Goal: Transaction & Acquisition: Obtain resource

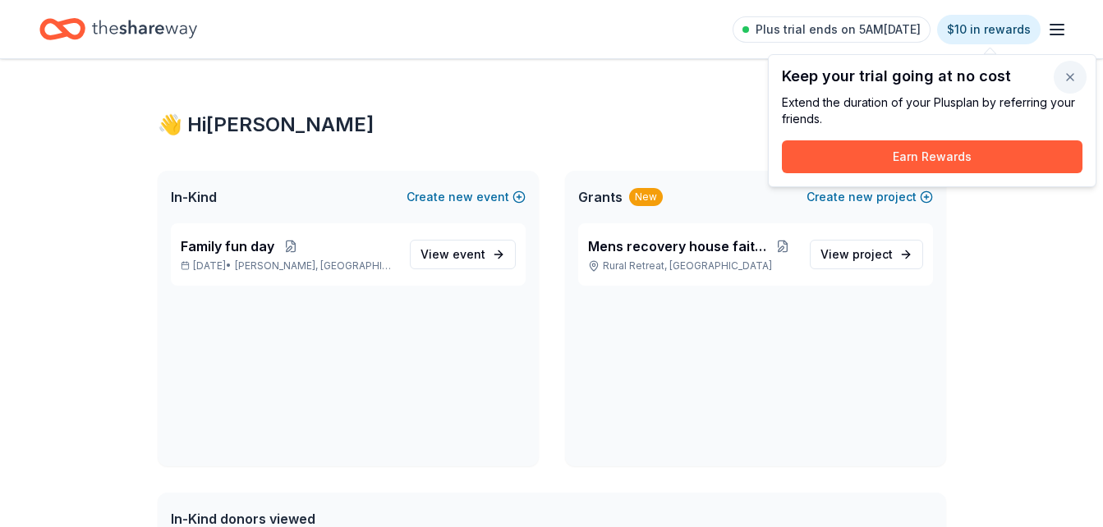
click at [1072, 72] on button "button" at bounding box center [1069, 77] width 33 height 33
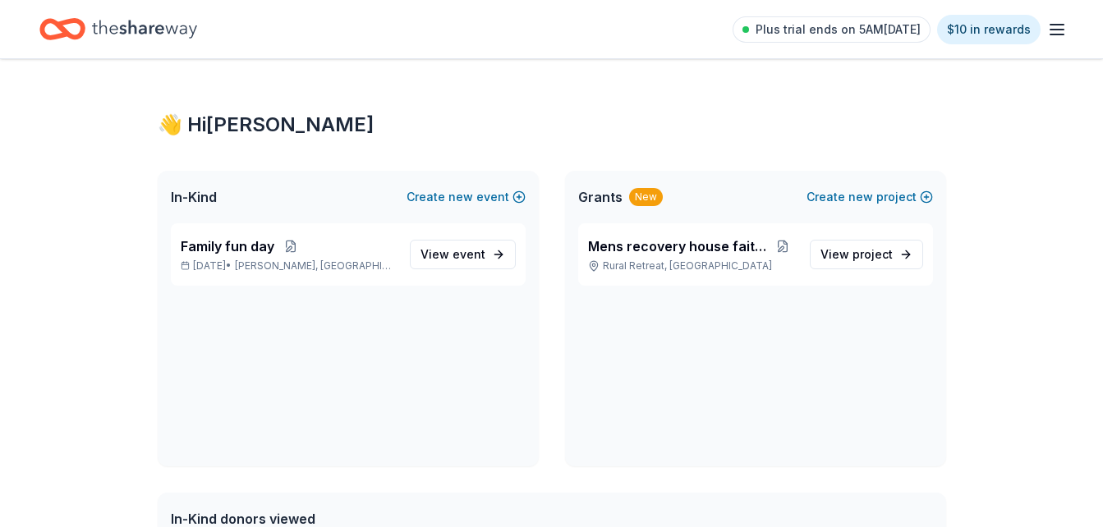
click at [1051, 28] on icon "button" at bounding box center [1057, 30] width 20 height 20
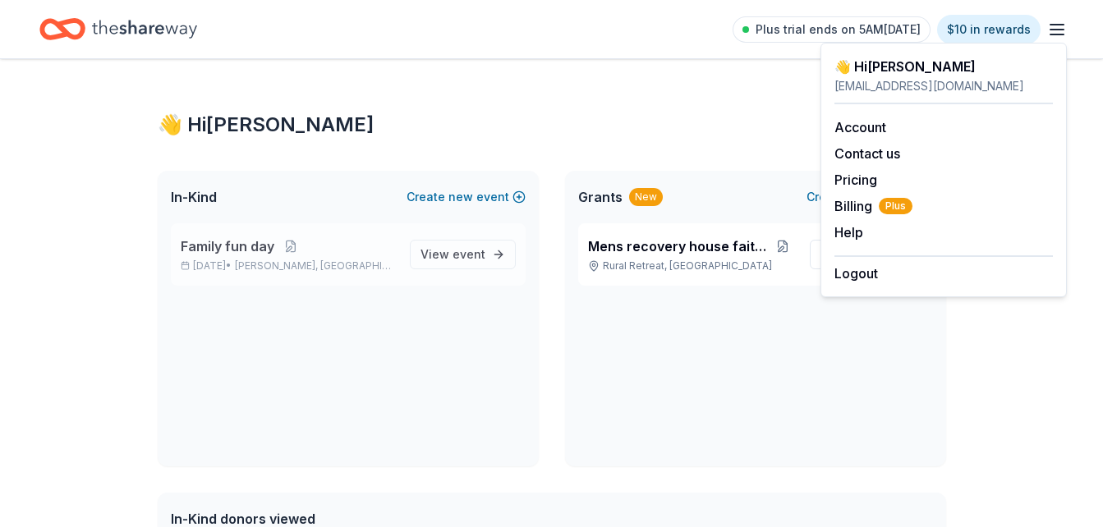
click at [263, 243] on span "Family fun day" at bounding box center [228, 246] width 94 height 20
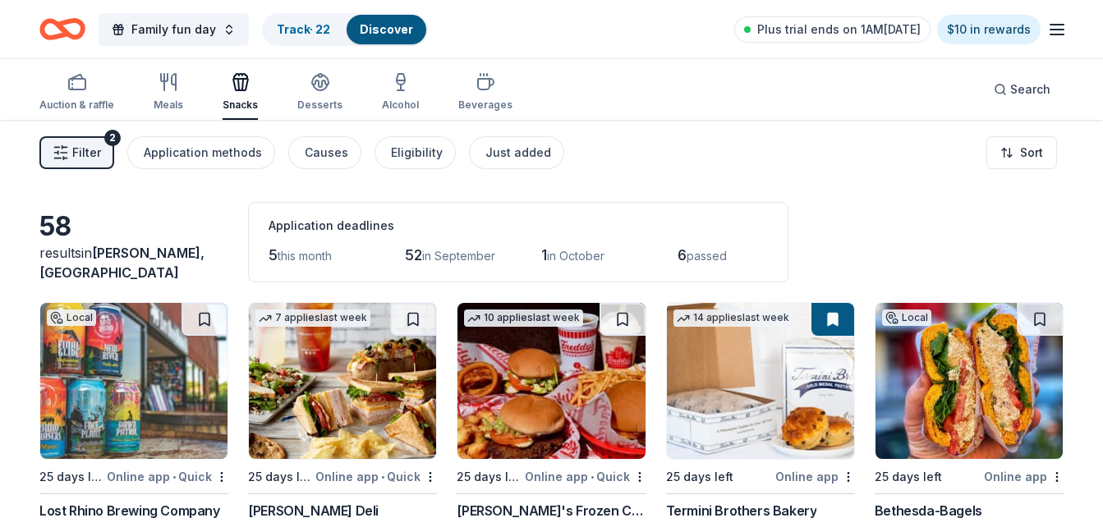
click at [375, 27] on link "Discover" at bounding box center [386, 29] width 53 height 14
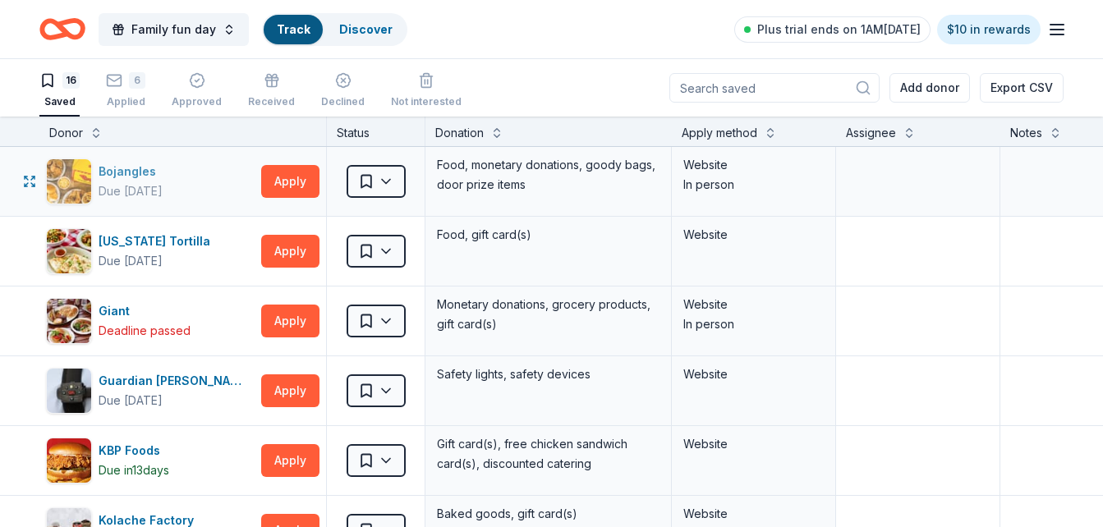
scroll to position [1, 0]
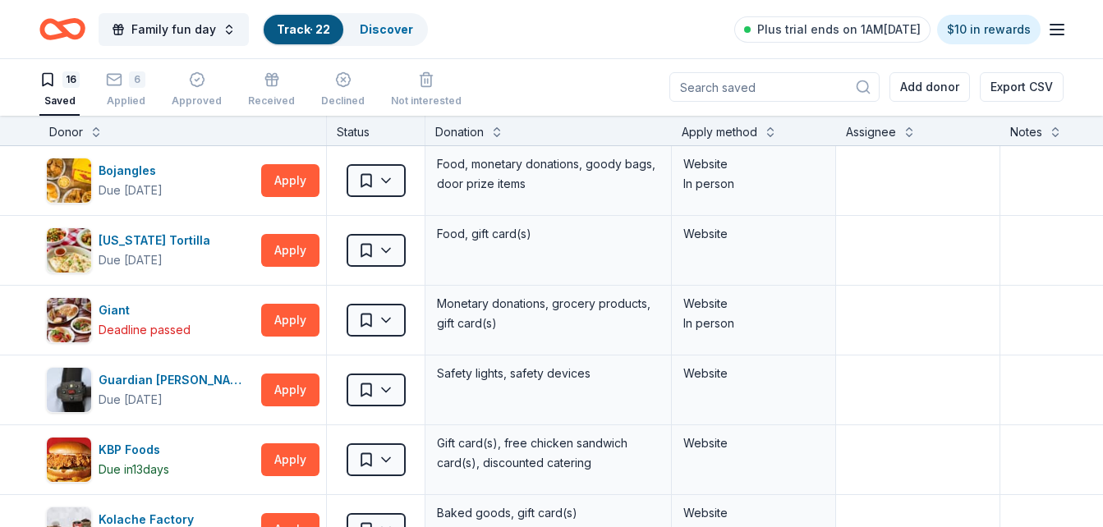
click at [748, 83] on input at bounding box center [774, 87] width 210 height 30
type input "k"
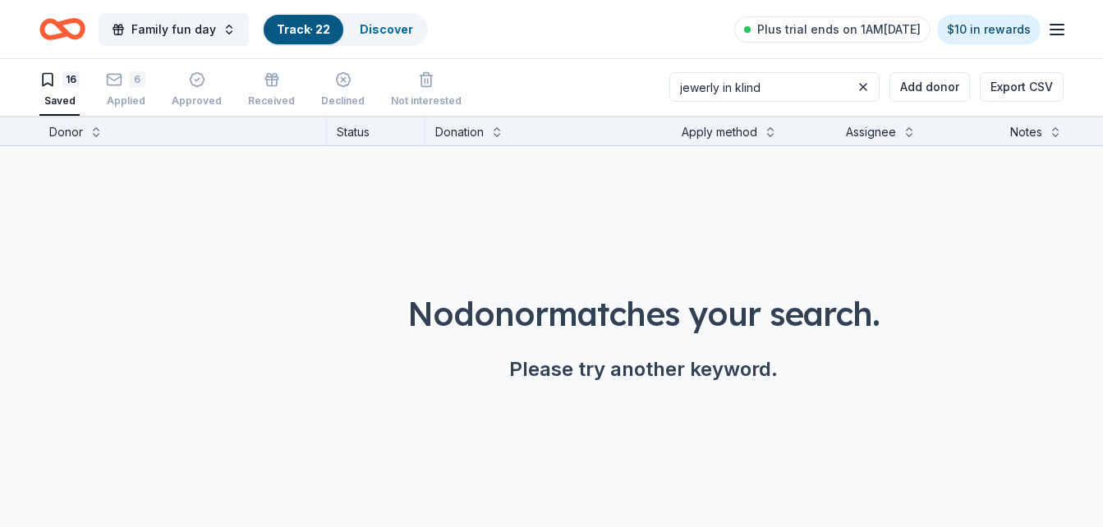
click at [974, 191] on div "No donor matches your search. Please try another keyword." at bounding box center [643, 290] width 1103 height 289
click at [807, 83] on input "jewerly in klind" at bounding box center [774, 87] width 210 height 30
type input "j"
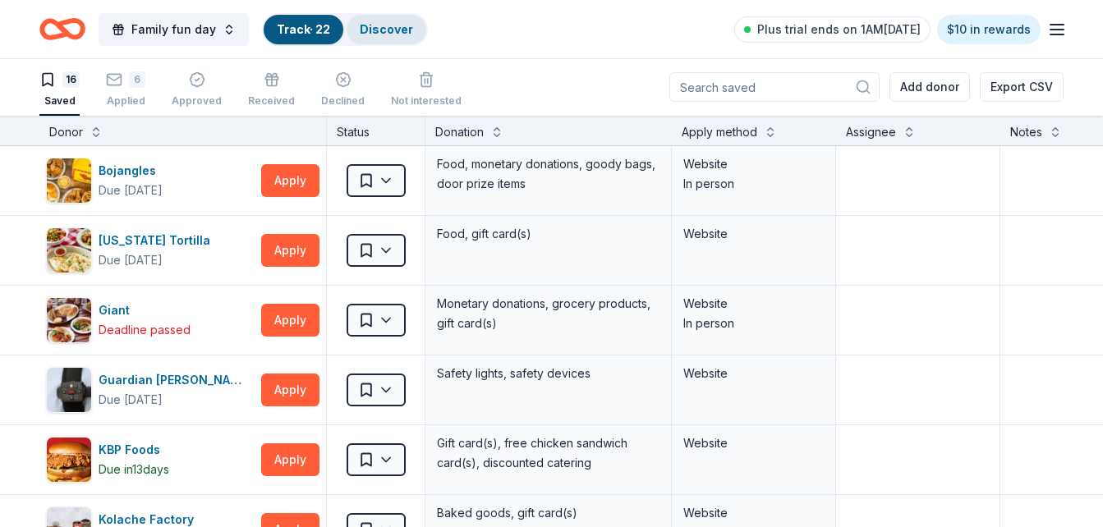
click at [360, 28] on link "Discover" at bounding box center [386, 29] width 53 height 14
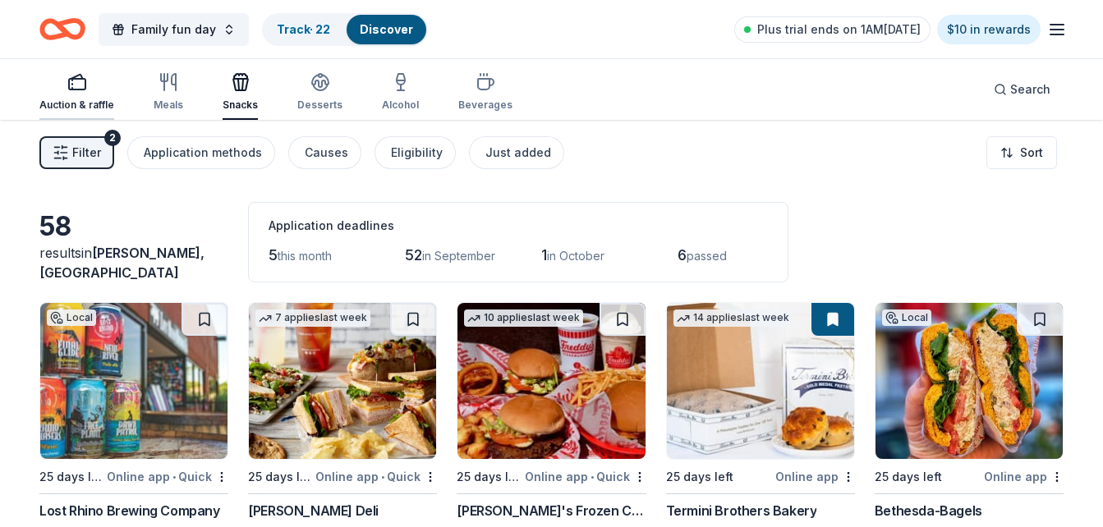
click at [89, 91] on div "button" at bounding box center [76, 82] width 75 height 20
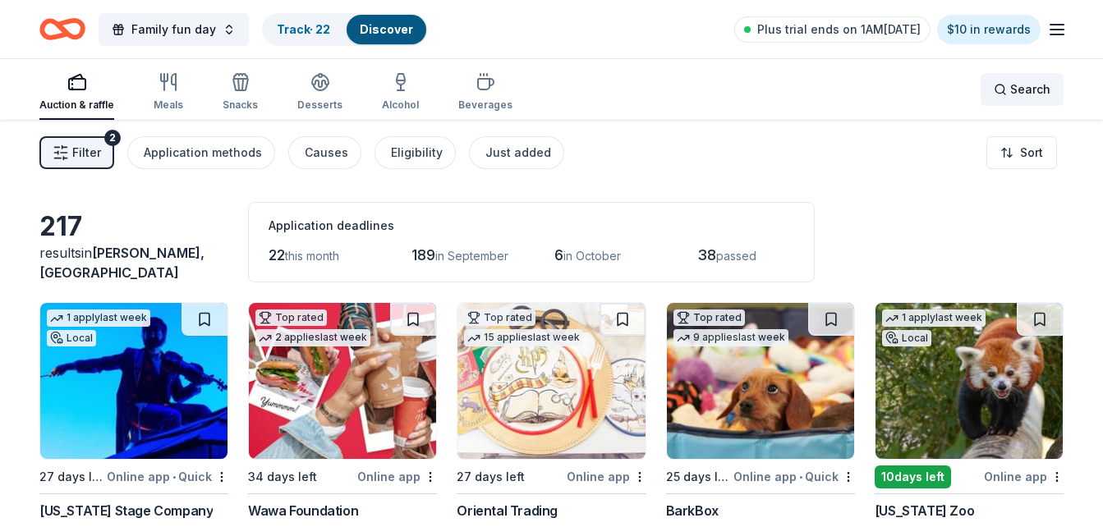
click at [1024, 92] on span "Search" at bounding box center [1030, 90] width 40 height 20
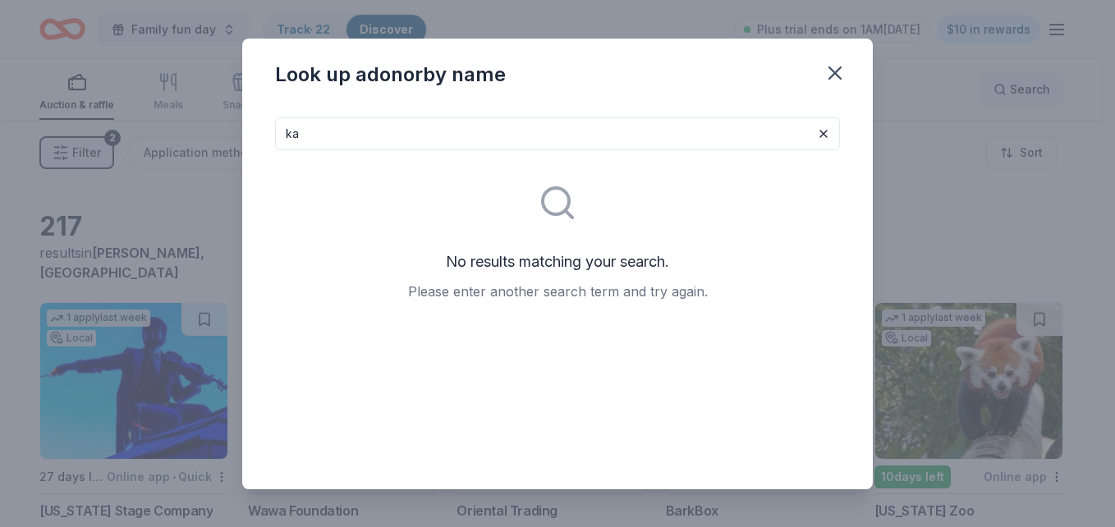
type input "k"
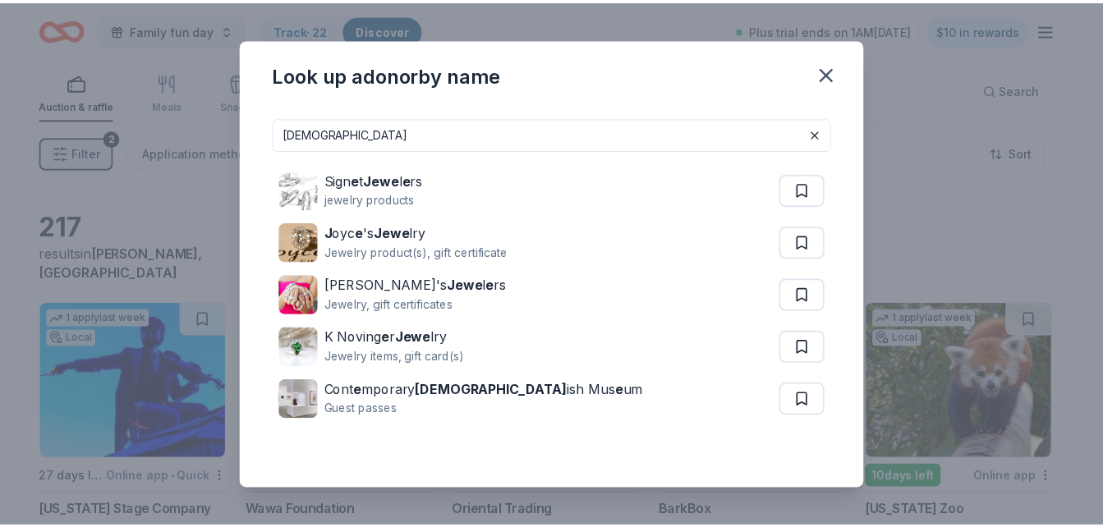
scroll to position [22, 0]
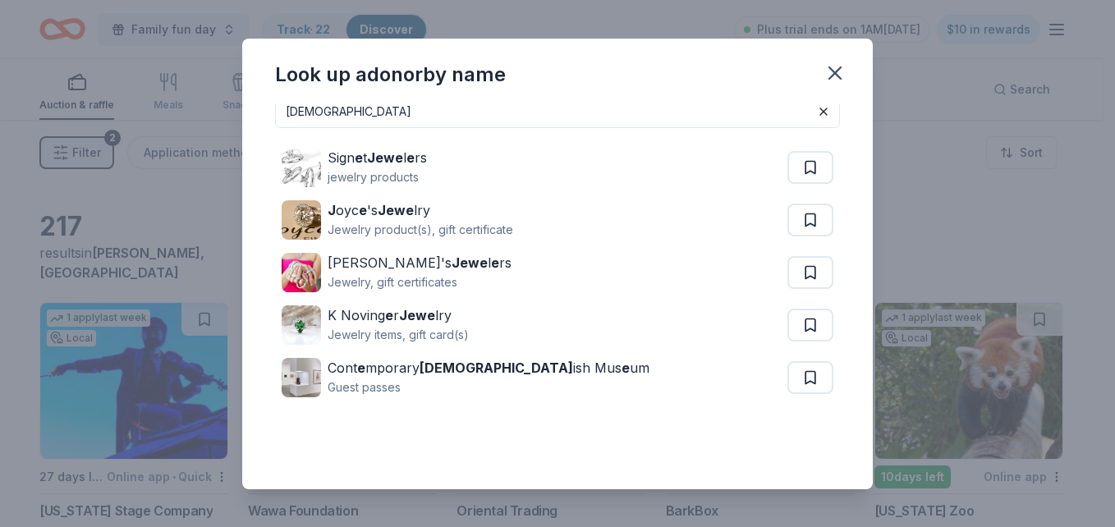
click at [441, 117] on input "jew" at bounding box center [557, 111] width 565 height 33
type input "j"
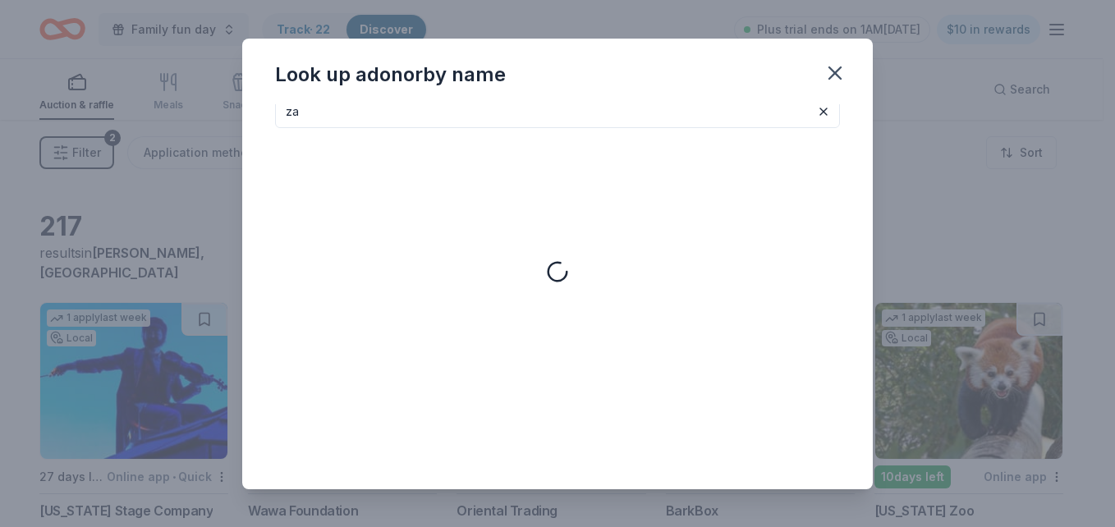
type input "z"
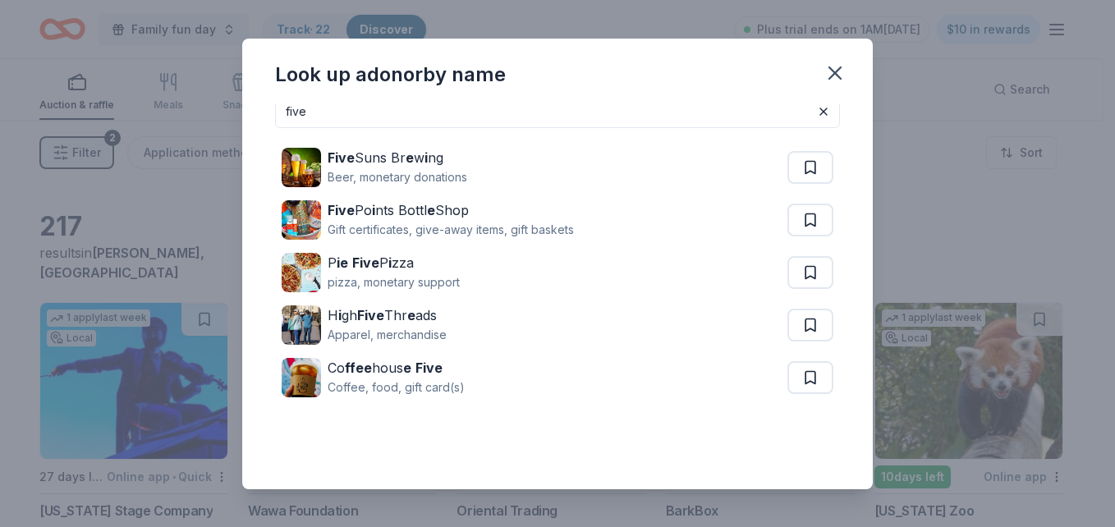
click at [273, 114] on div "five Five Suns Br e w i ng Beer, monetary donations Five Po i nts Bottl e Shop …" at bounding box center [557, 296] width 630 height 385
click at [324, 105] on input "five" at bounding box center [557, 111] width 565 height 33
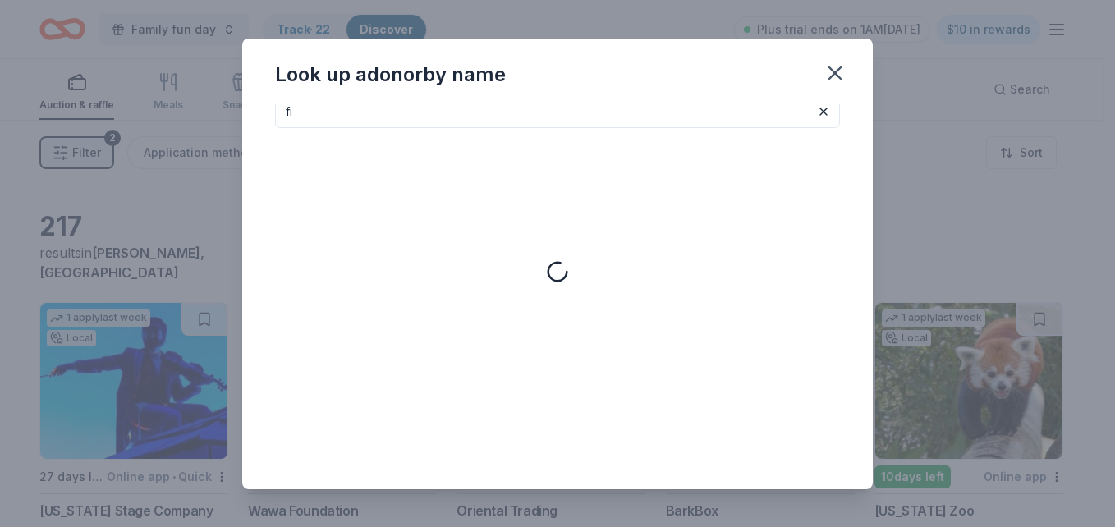
type input "f"
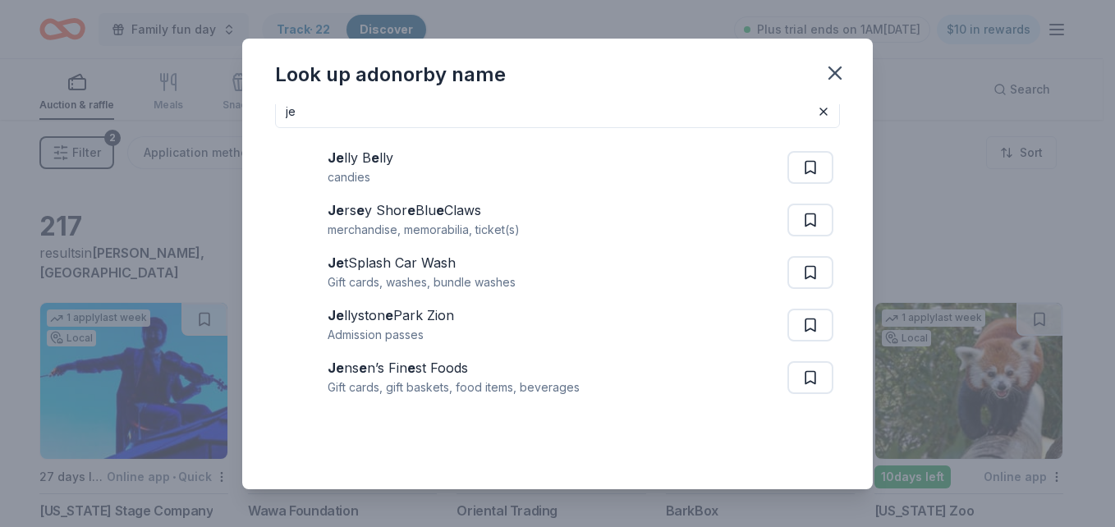
type input "j"
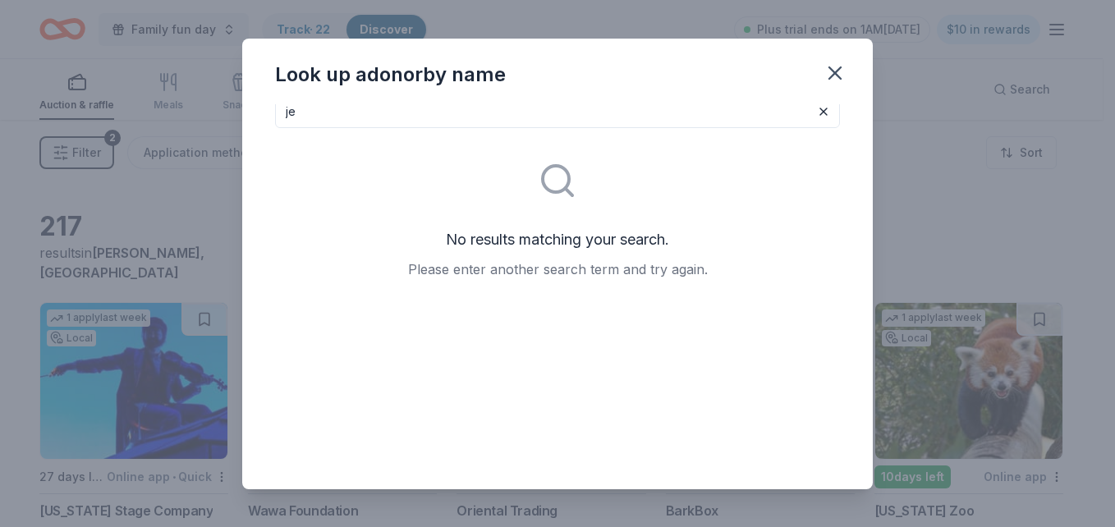
type input "j"
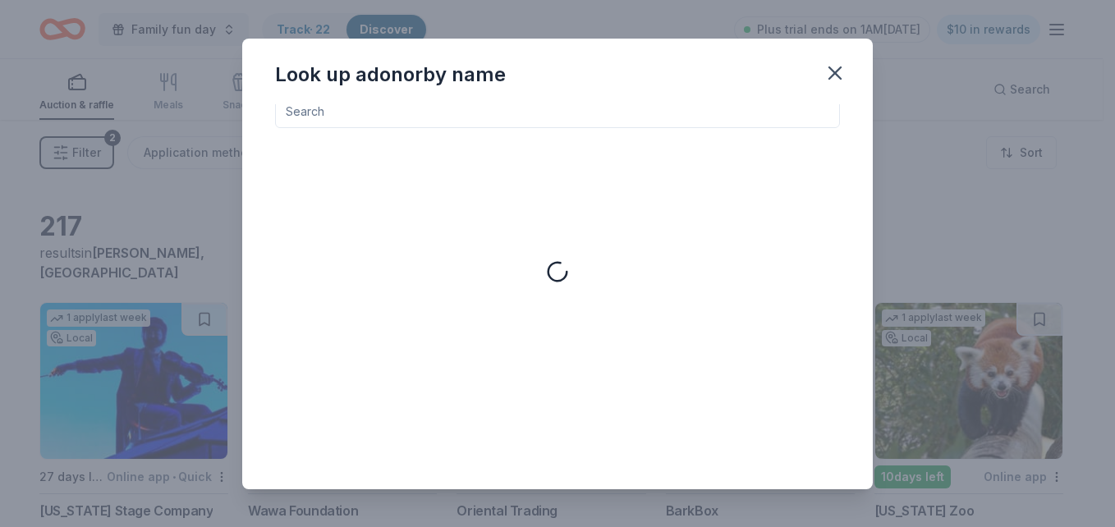
click at [331, 106] on input at bounding box center [557, 111] width 565 height 33
click at [830, 65] on icon "button" at bounding box center [834, 73] width 23 height 23
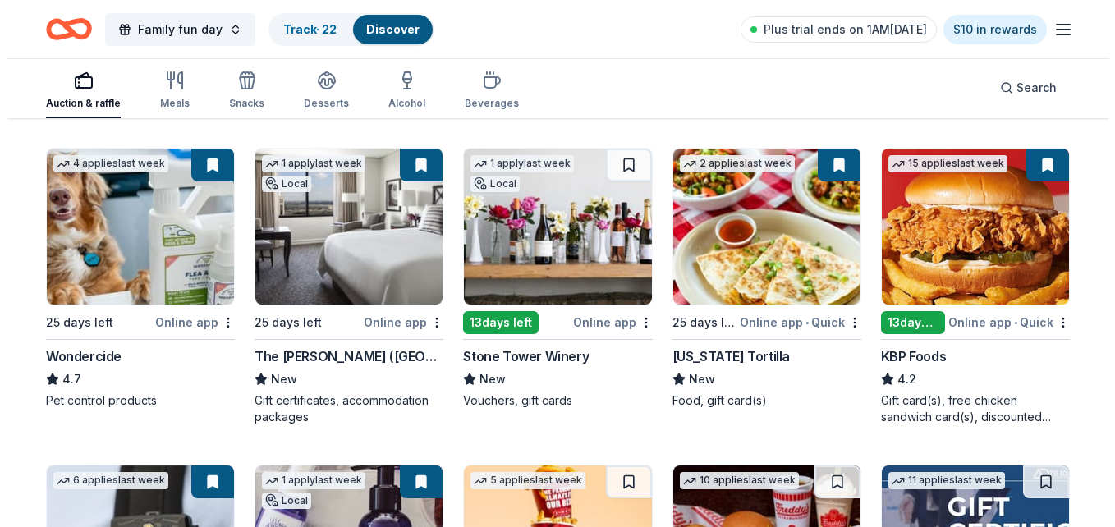
scroll to position [1135, 0]
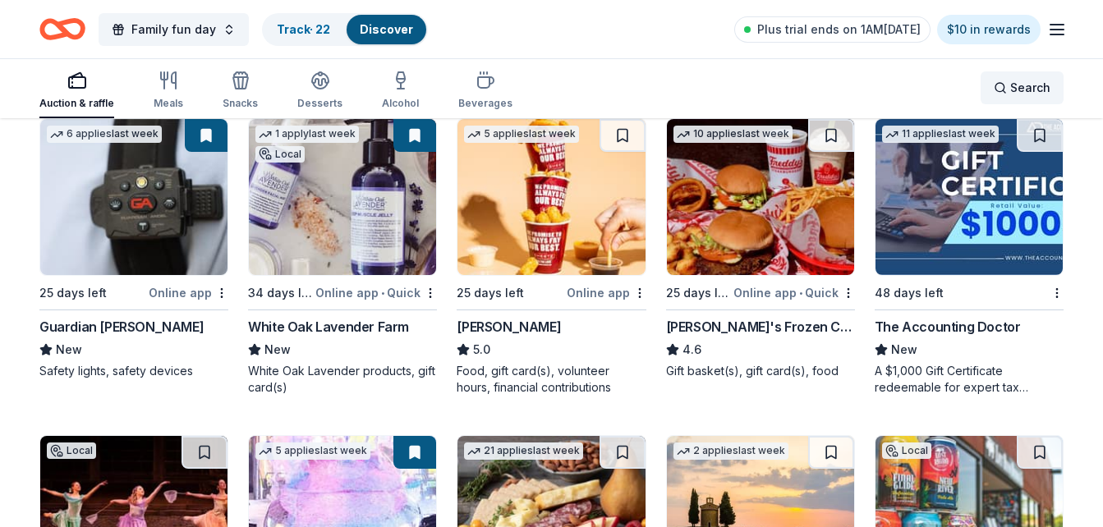
click at [1042, 87] on span "Search" at bounding box center [1030, 88] width 40 height 20
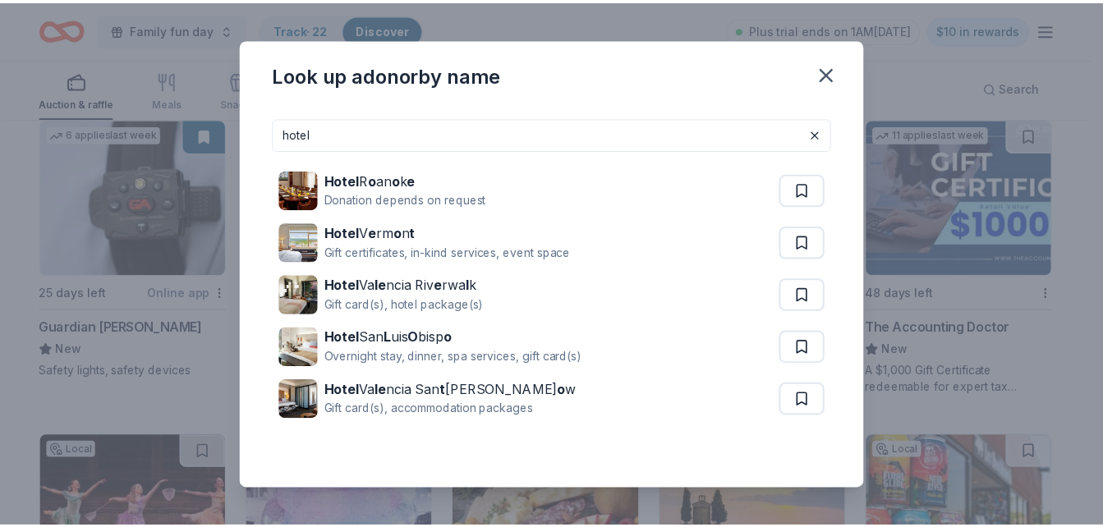
scroll to position [22, 0]
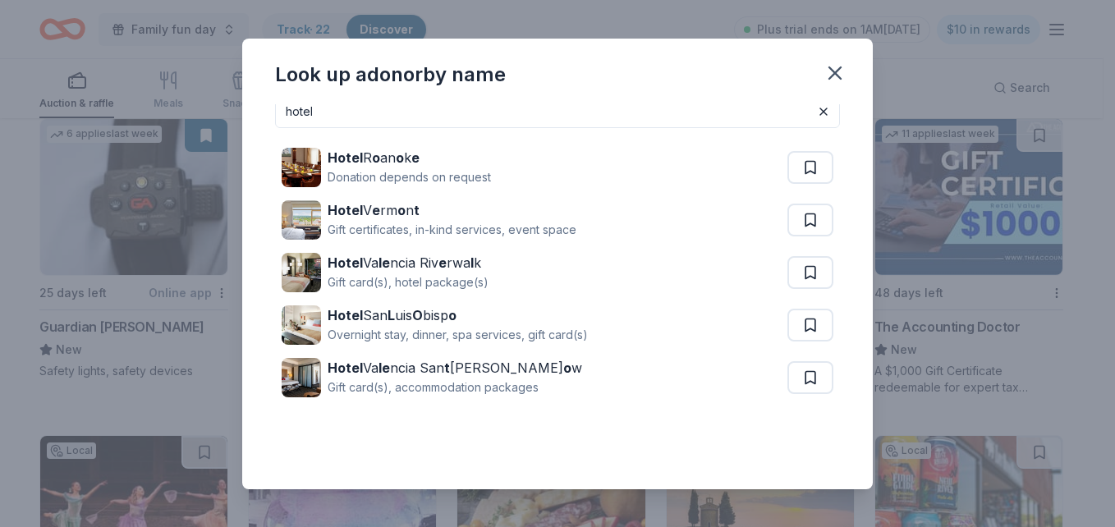
click at [349, 103] on input "hotel" at bounding box center [557, 111] width 565 height 33
type input "h"
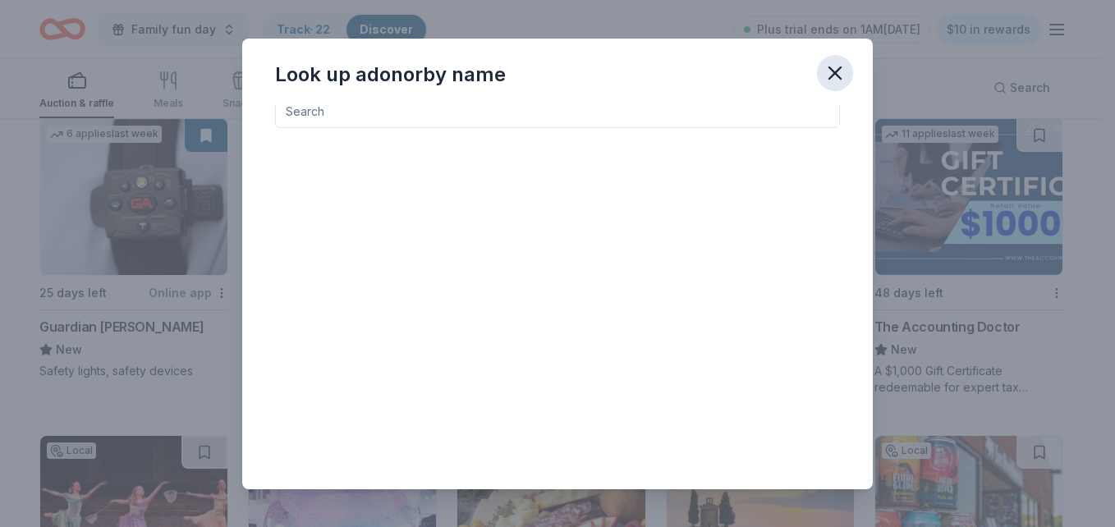
click at [828, 74] on icon "button" at bounding box center [834, 73] width 23 height 23
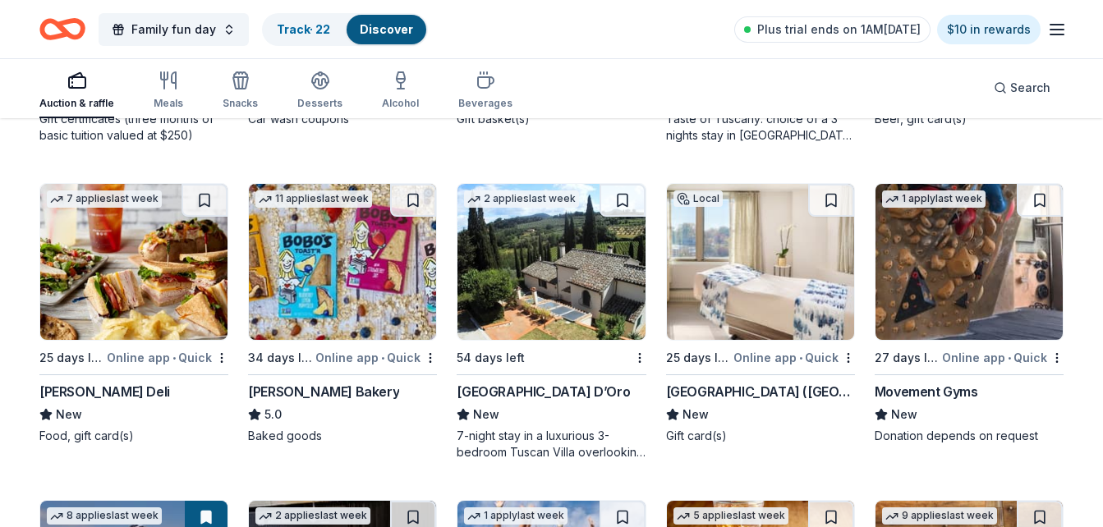
scroll to position [1736, 0]
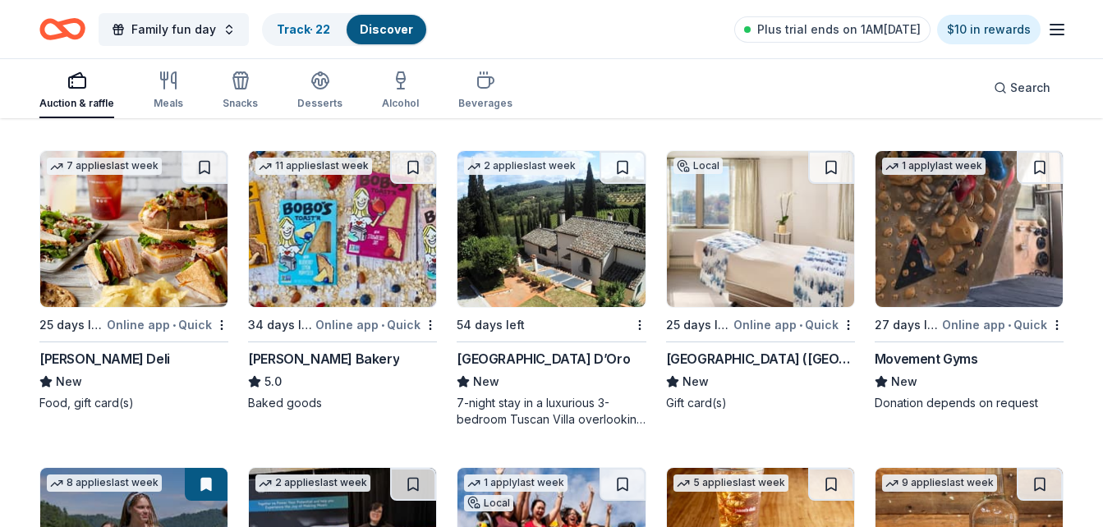
click at [974, 231] on img at bounding box center [968, 229] width 187 height 156
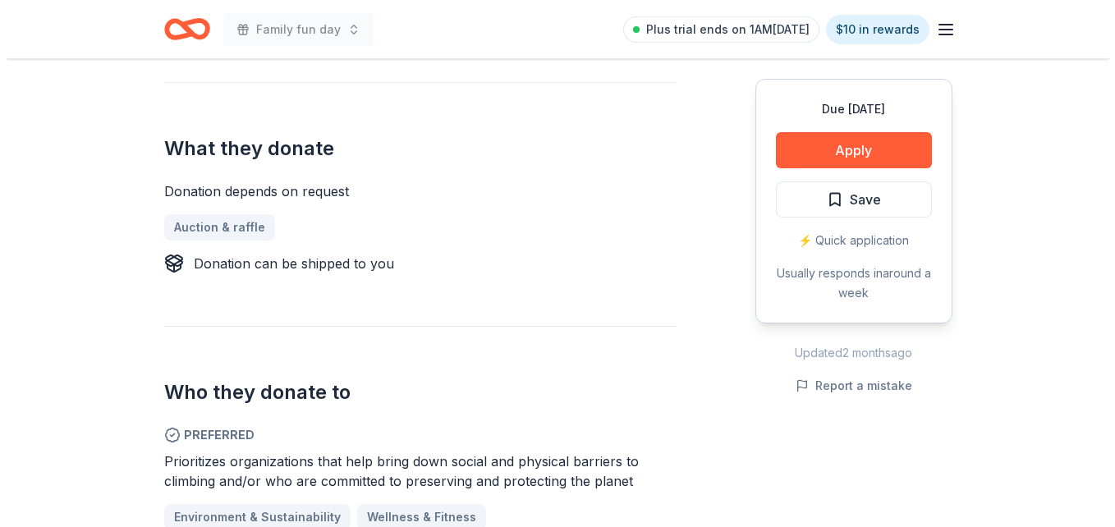
scroll to position [647, 0]
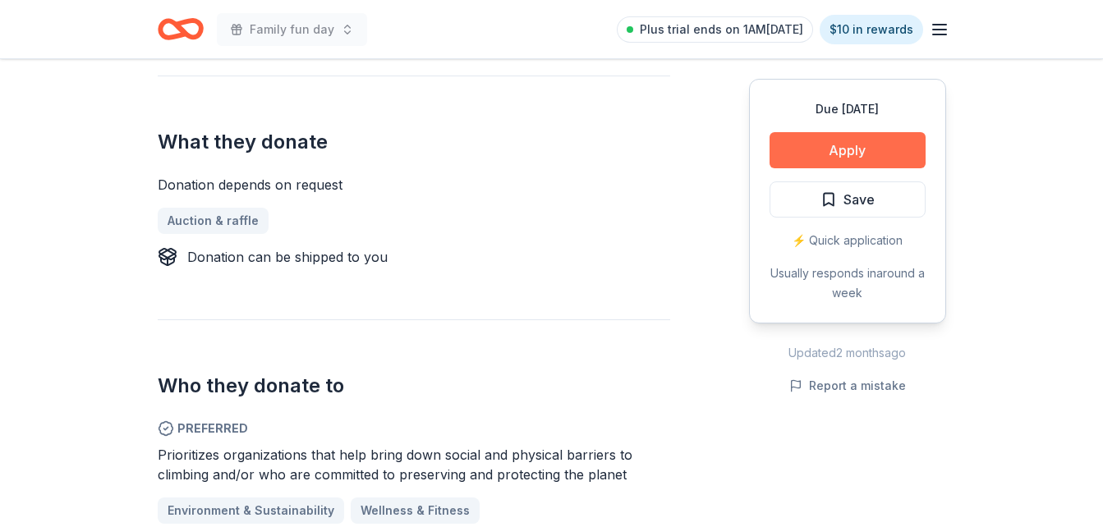
click at [798, 160] on button "Apply" at bounding box center [847, 150] width 156 height 36
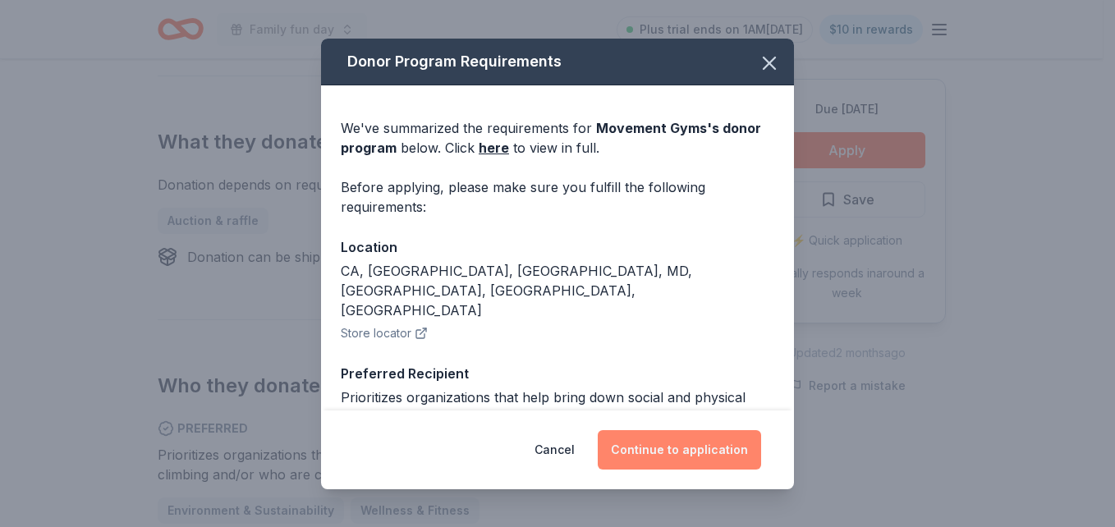
click at [695, 439] on button "Continue to application" at bounding box center [679, 449] width 163 height 39
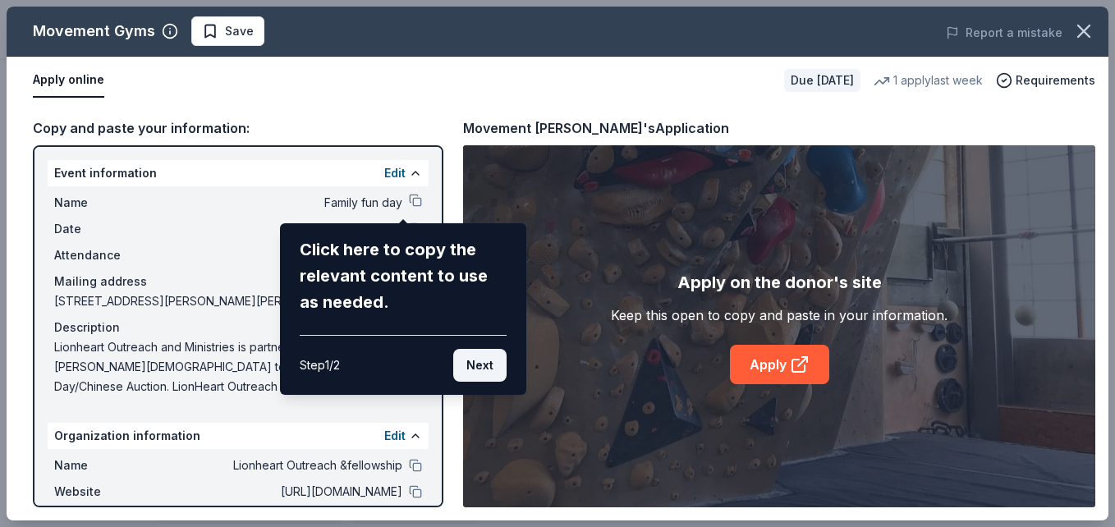
click at [475, 361] on button "Next" at bounding box center [479, 365] width 53 height 33
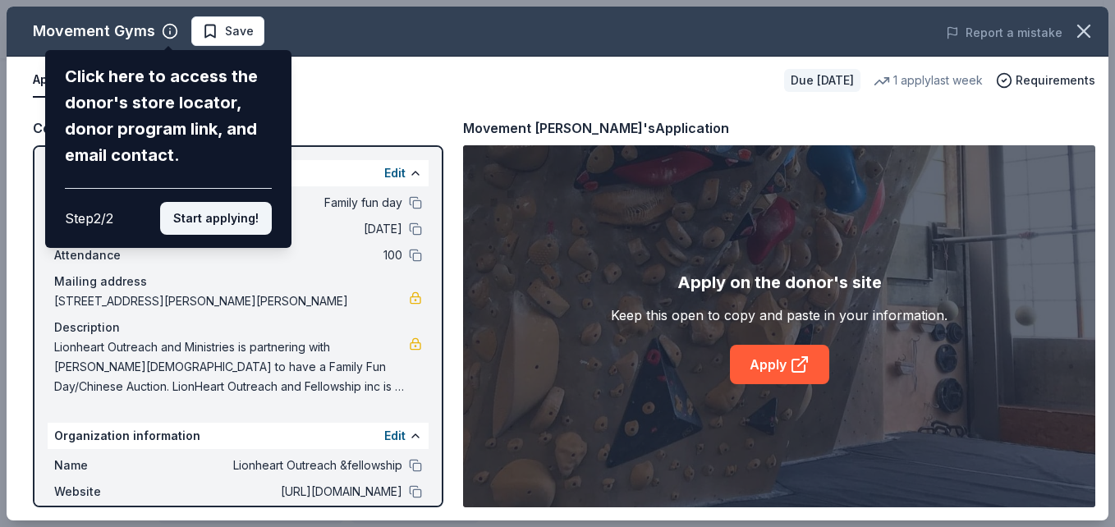
click at [209, 210] on button "Start applying!" at bounding box center [216, 218] width 112 height 33
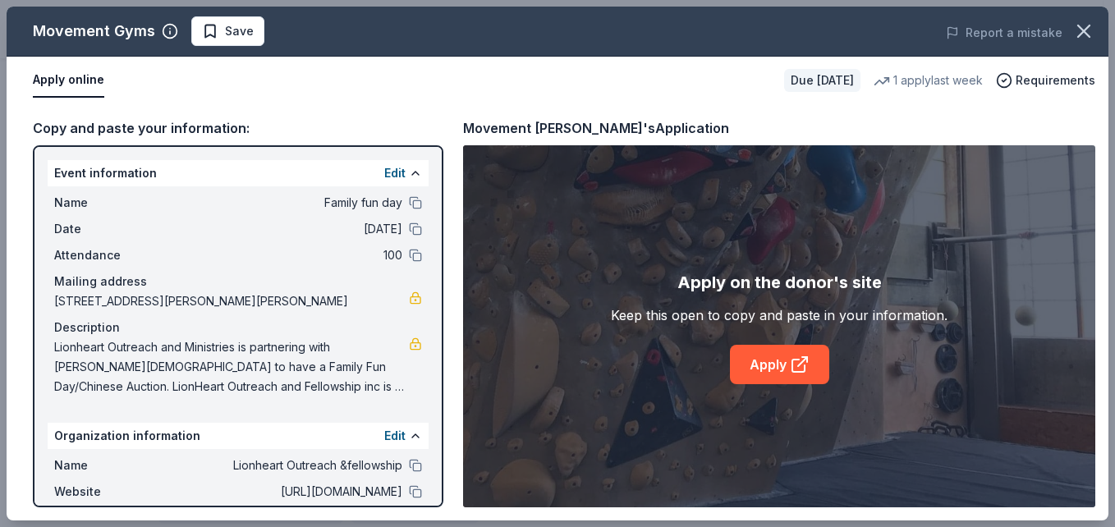
click at [444, 493] on div "Copy and paste your information: Event information Edit Name Family fun day Dat…" at bounding box center [558, 312] width 1102 height 416
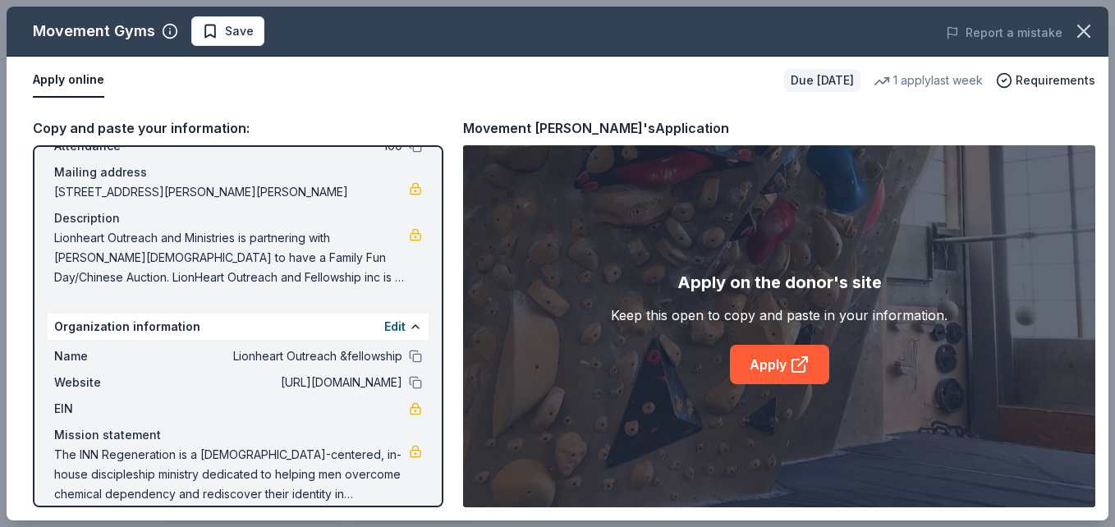
scroll to position [127, 0]
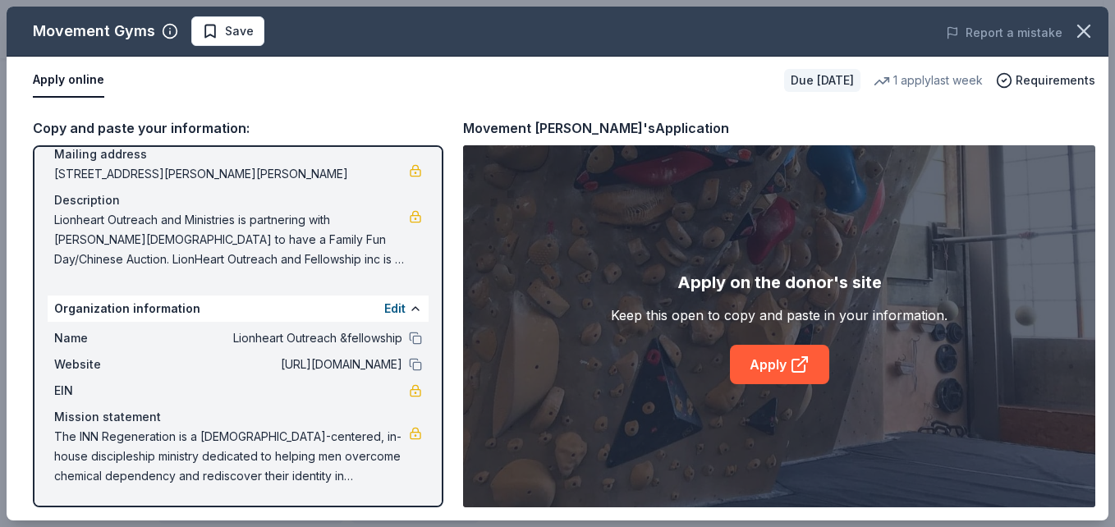
click at [436, 140] on div "Copy and paste your information: Event information Edit Name Family fun day Dat…" at bounding box center [238, 312] width 410 height 390
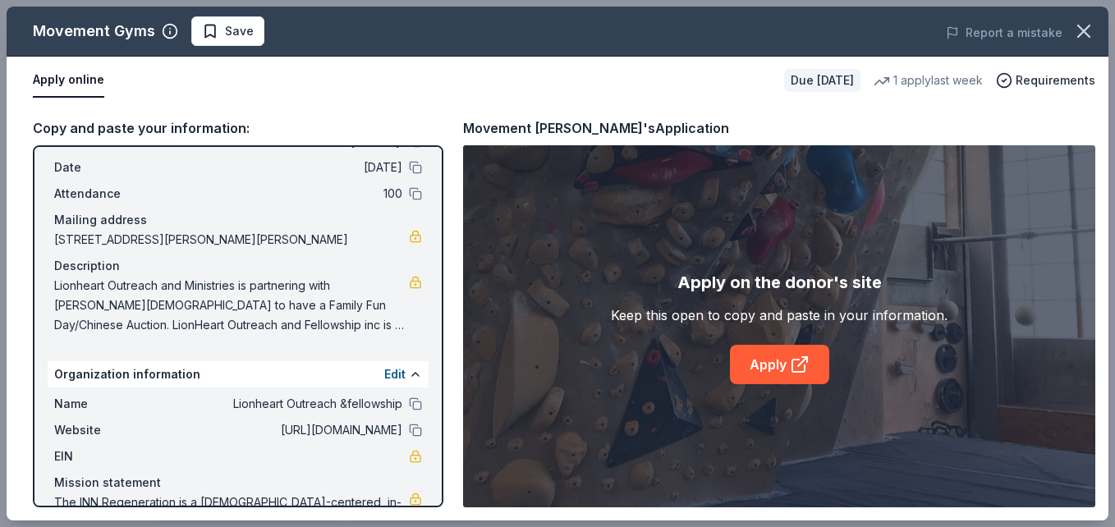
scroll to position [0, 0]
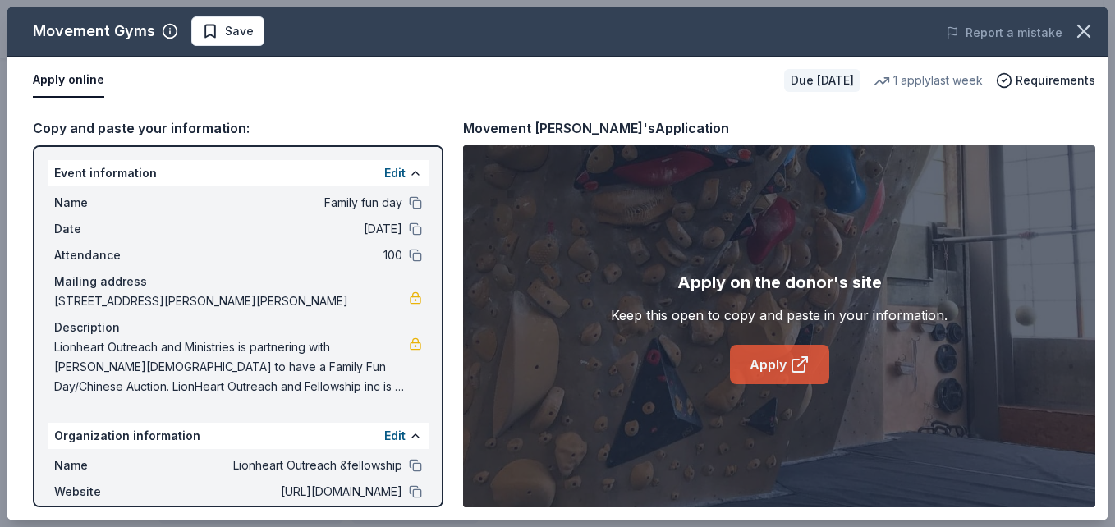
click at [795, 372] on icon at bounding box center [798, 366] width 12 height 12
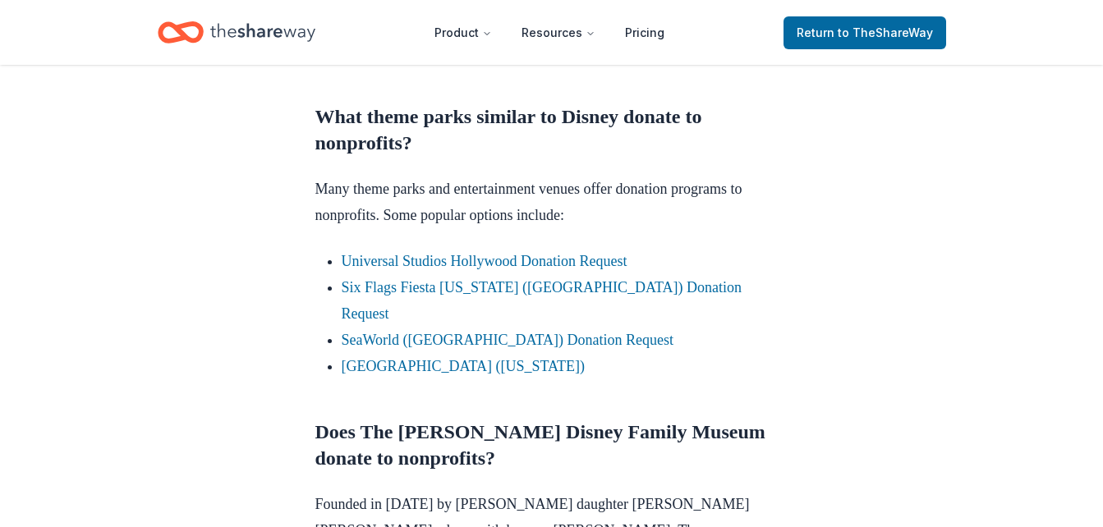
scroll to position [985, 0]
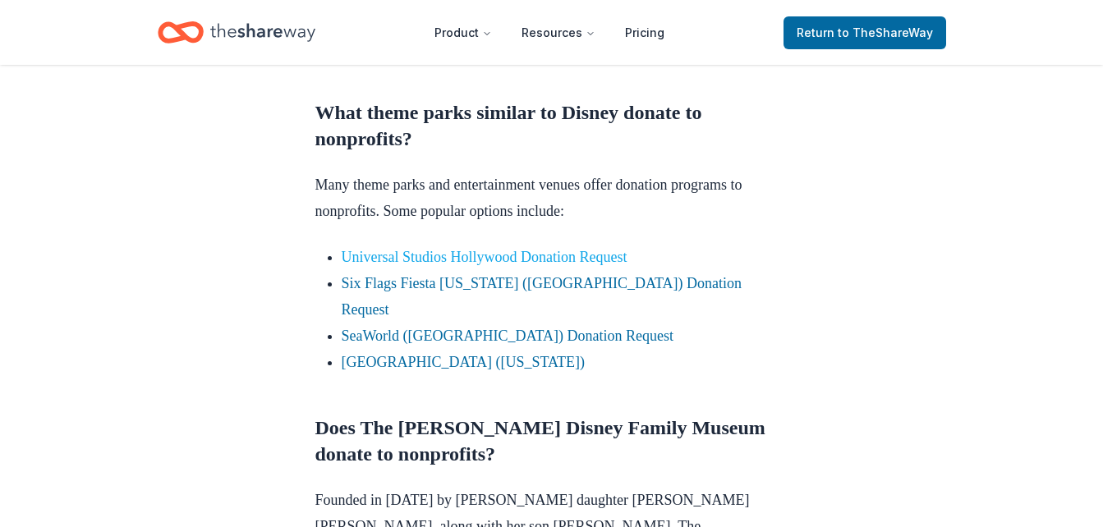
click at [502, 252] on link "Universal Studios Hollywood Donation Request" at bounding box center [485, 257] width 286 height 16
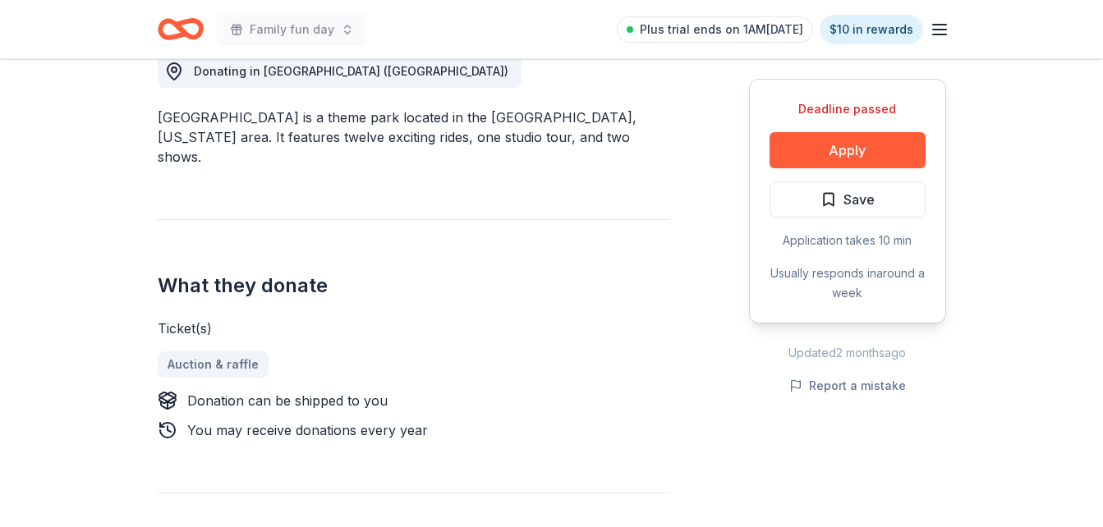
scroll to position [525, 0]
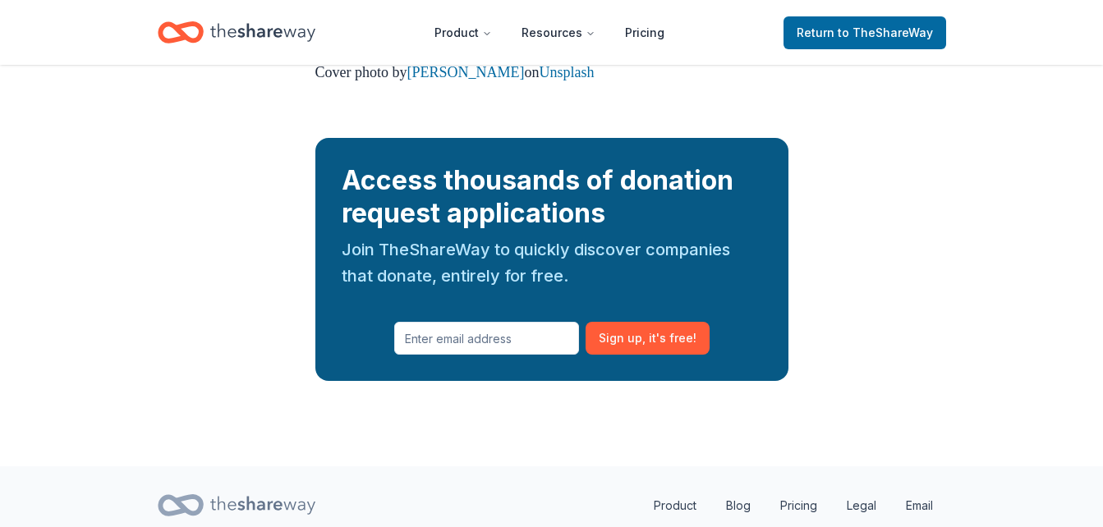
scroll to position [3119, 0]
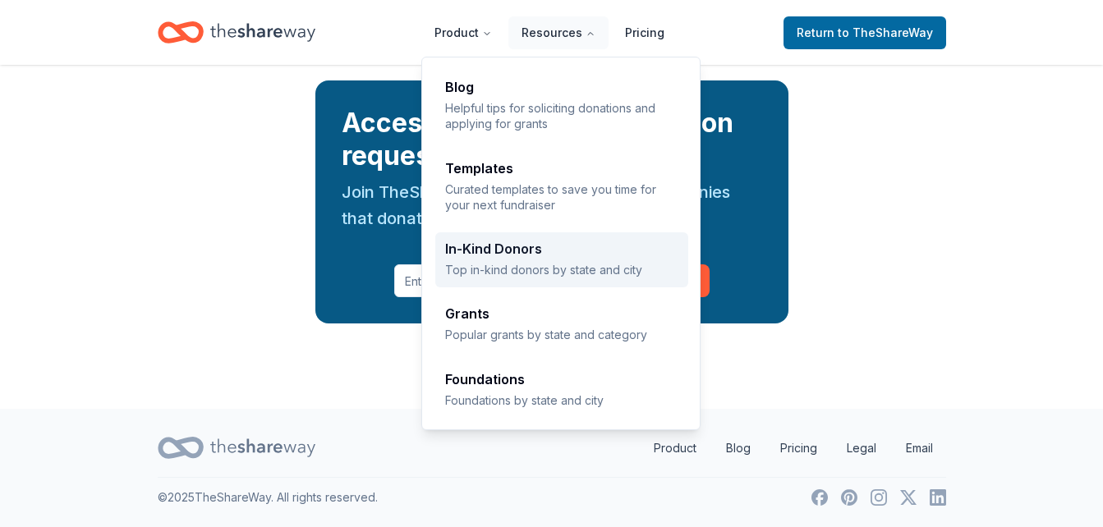
click at [524, 259] on div "In-Kind Donors Top in-kind donors by state and city" at bounding box center [561, 259] width 233 height 35
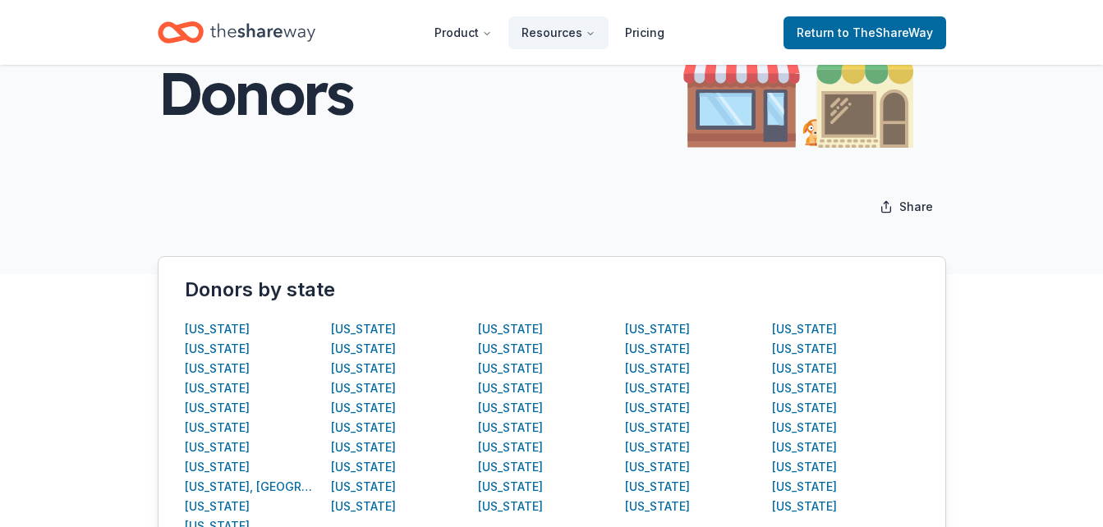
scroll to position [197, 0]
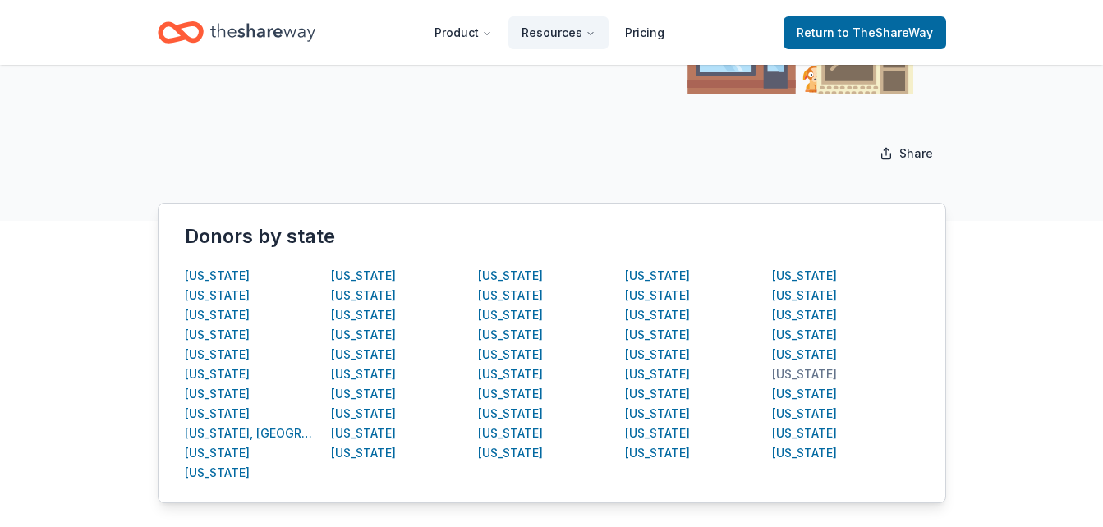
click at [795, 378] on div "[US_STATE]" at bounding box center [804, 374] width 65 height 20
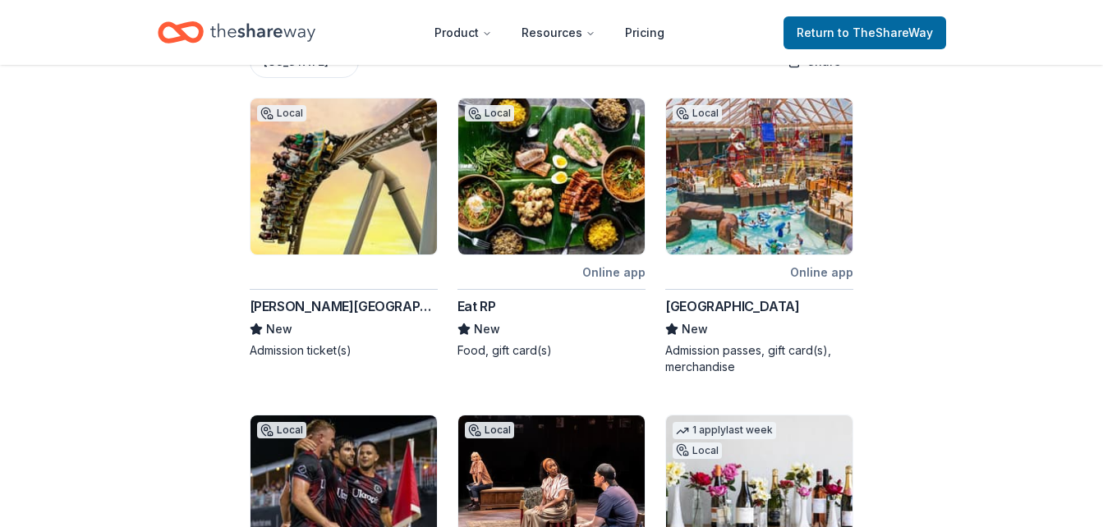
scroll to position [296, 0]
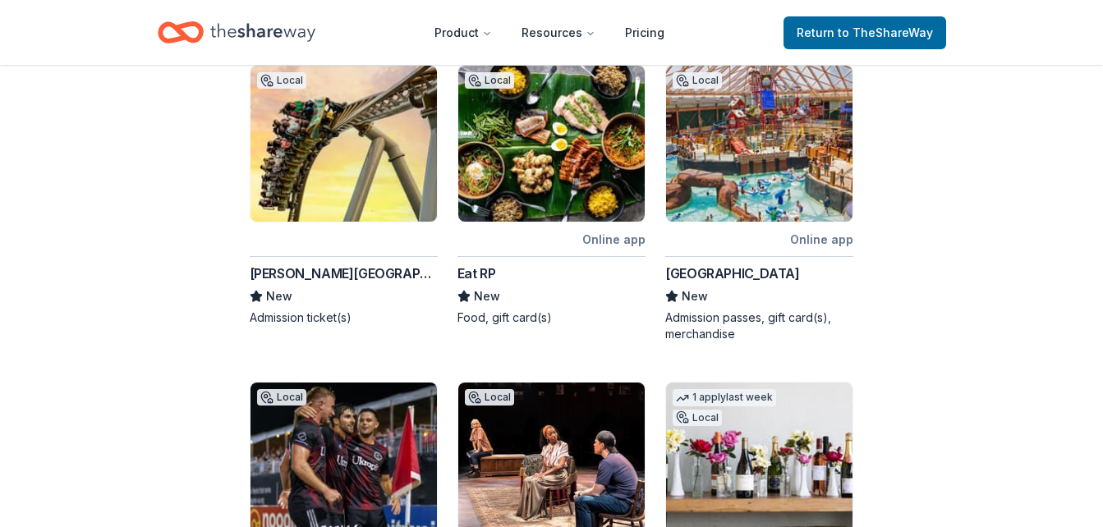
click at [313, 137] on img at bounding box center [343, 144] width 186 height 156
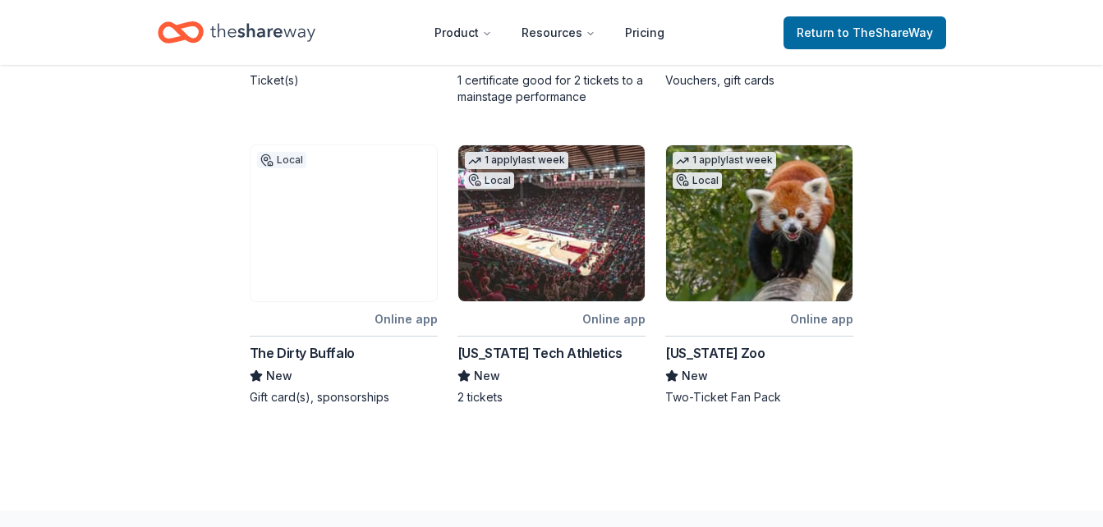
scroll to position [854, 0]
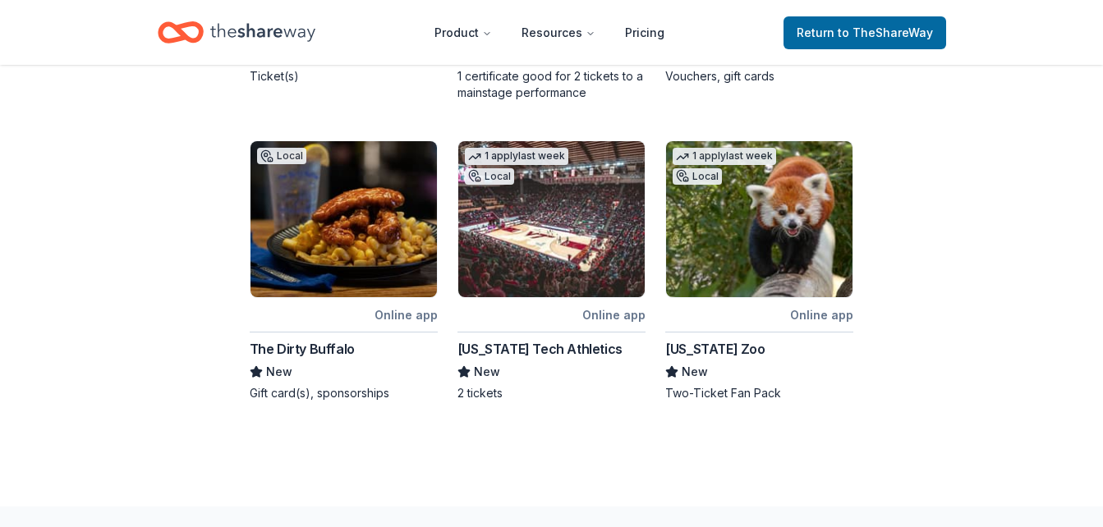
click at [323, 244] on img at bounding box center [343, 219] width 186 height 156
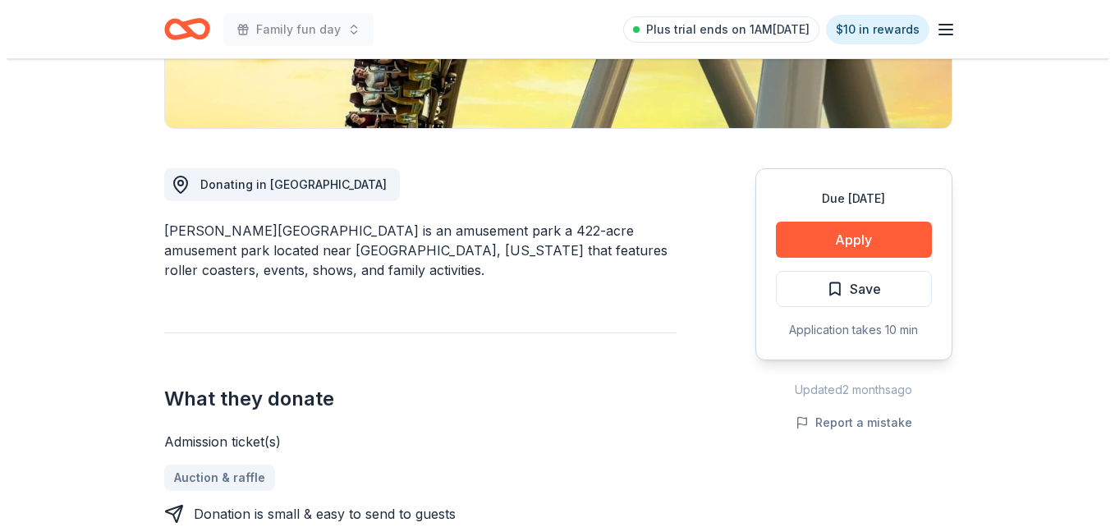
scroll to position [449, 0]
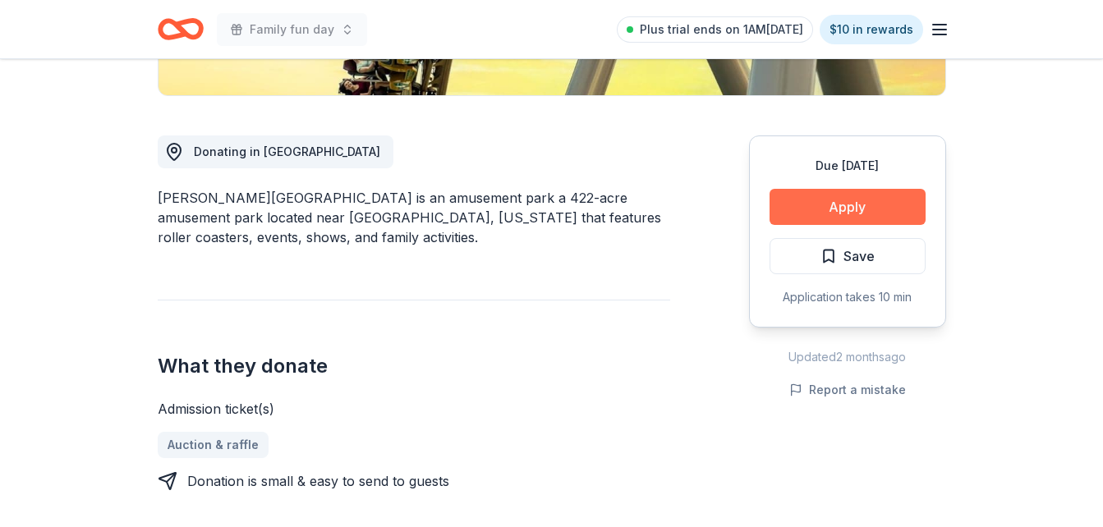
click at [856, 189] on button "Apply" at bounding box center [847, 207] width 156 height 36
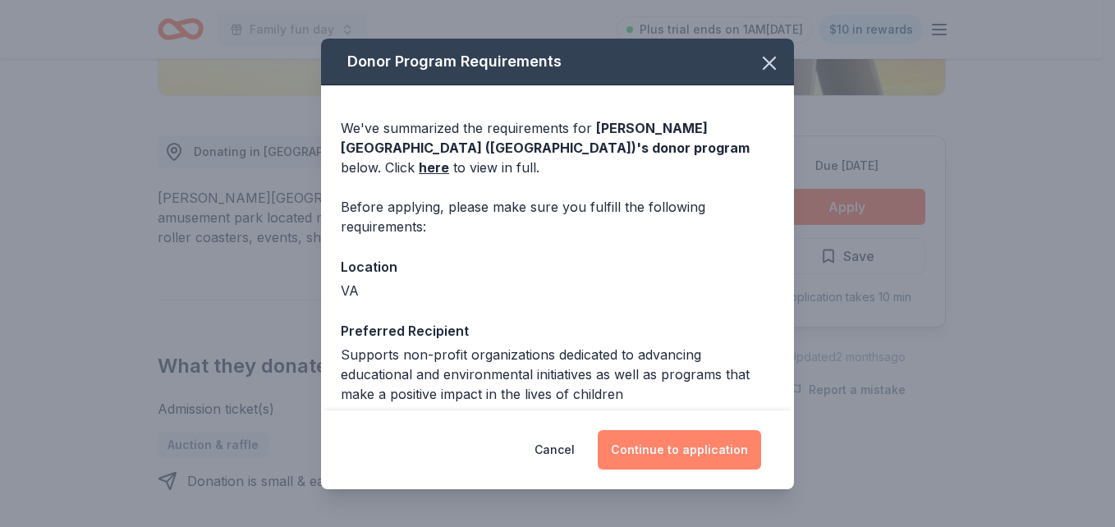
click at [670, 455] on button "Continue to application" at bounding box center [679, 449] width 163 height 39
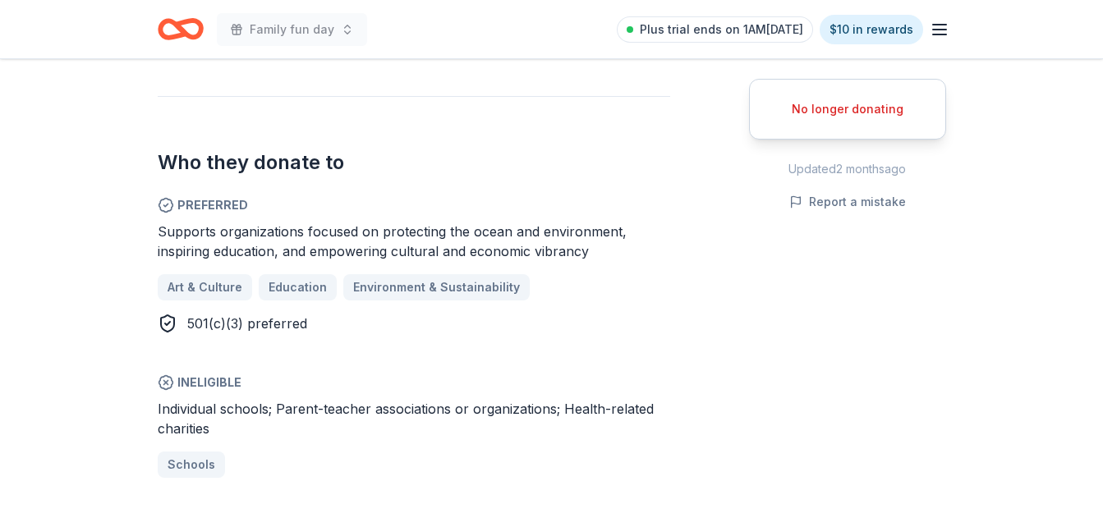
scroll to position [821, 0]
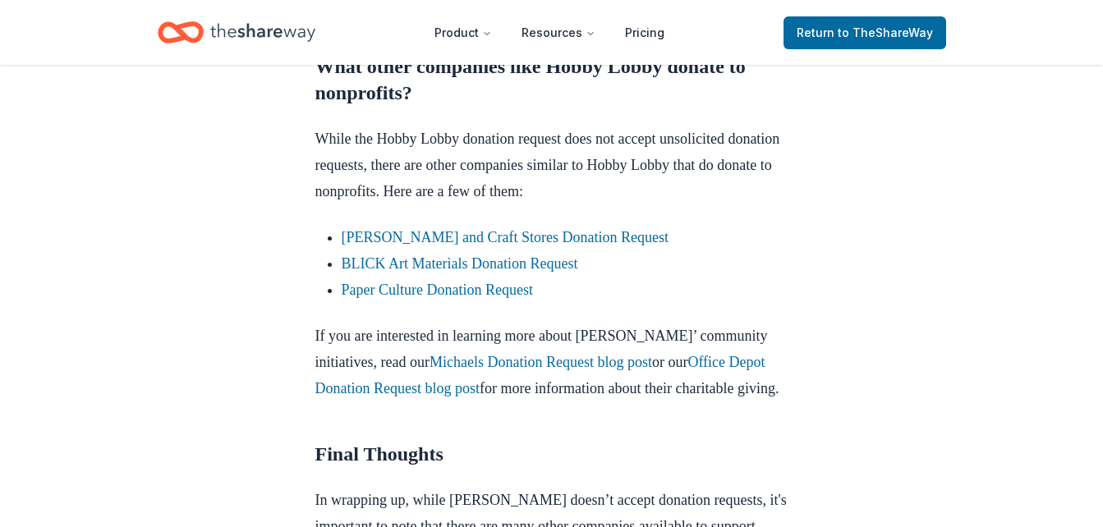
scroll to position [1872, 0]
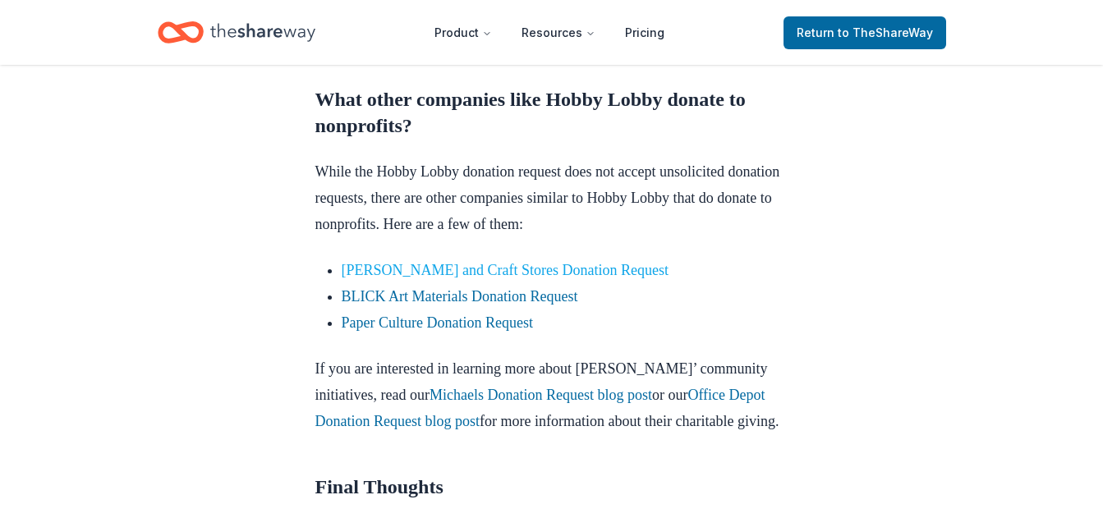
click at [443, 271] on link "[PERSON_NAME] and Craft Stores Donation Request" at bounding box center [505, 270] width 327 height 16
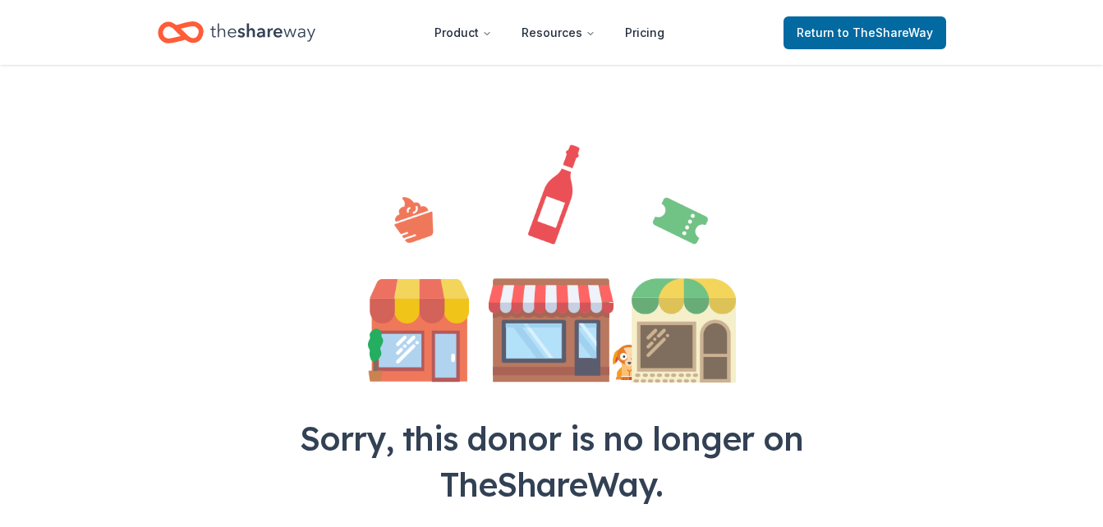
scroll to position [99, 0]
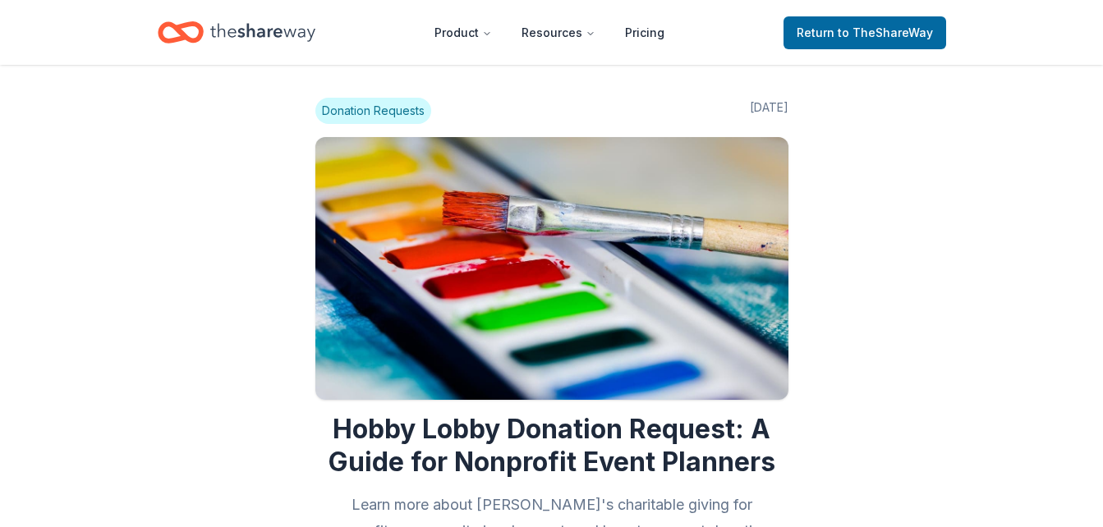
scroll to position [1868, 0]
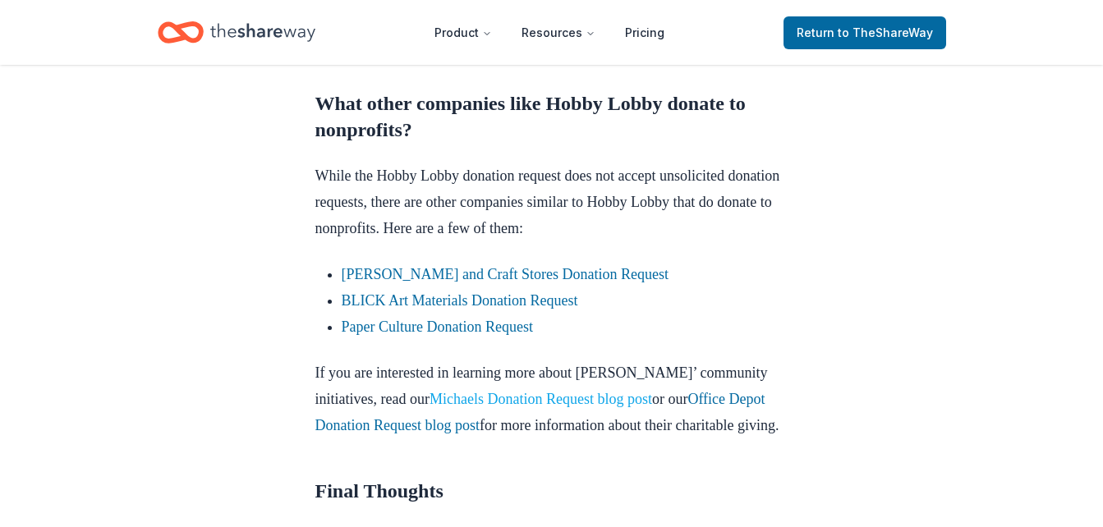
click at [629, 395] on link "Michaels Donation Request blog post" at bounding box center [540, 399] width 222 height 16
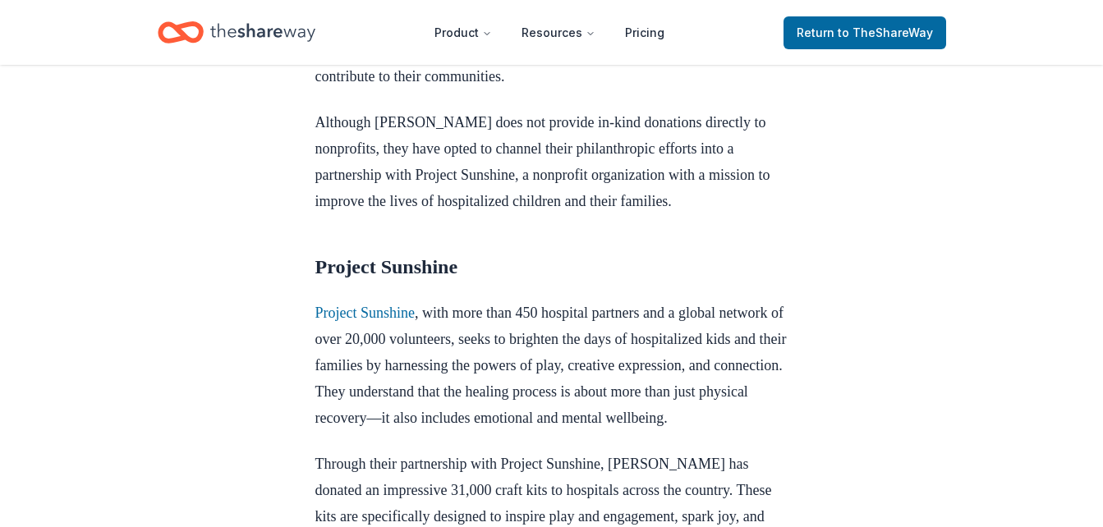
scroll to position [689, 0]
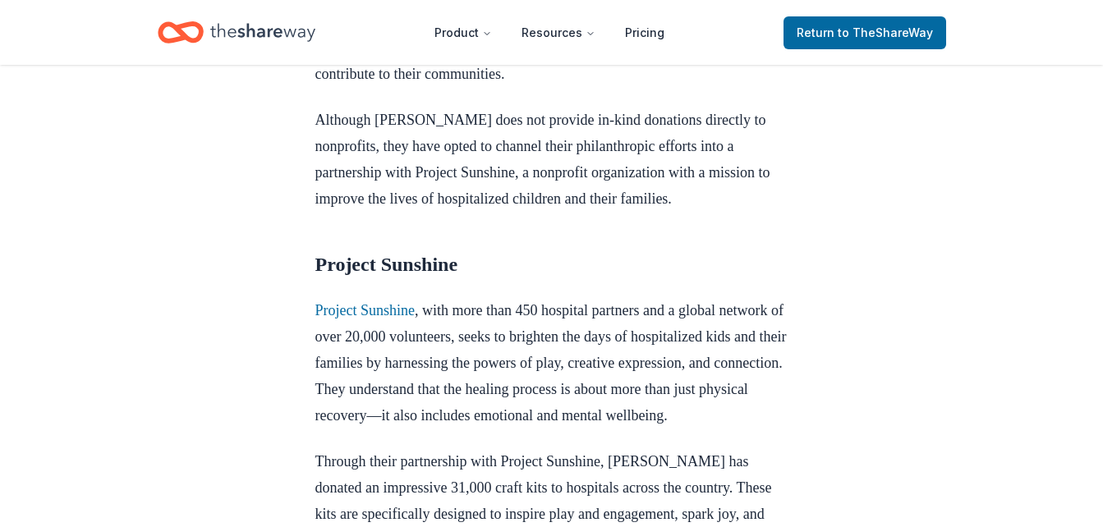
click at [434, 8] on header "Product Resources Pricing Return to TheShareWay" at bounding box center [551, 32] width 1103 height 65
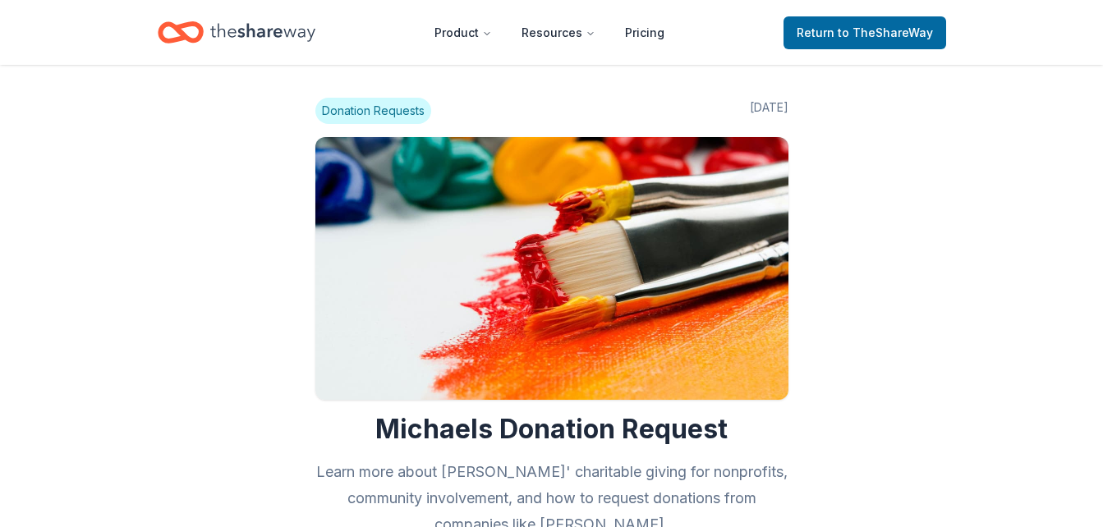
scroll to position [685, 0]
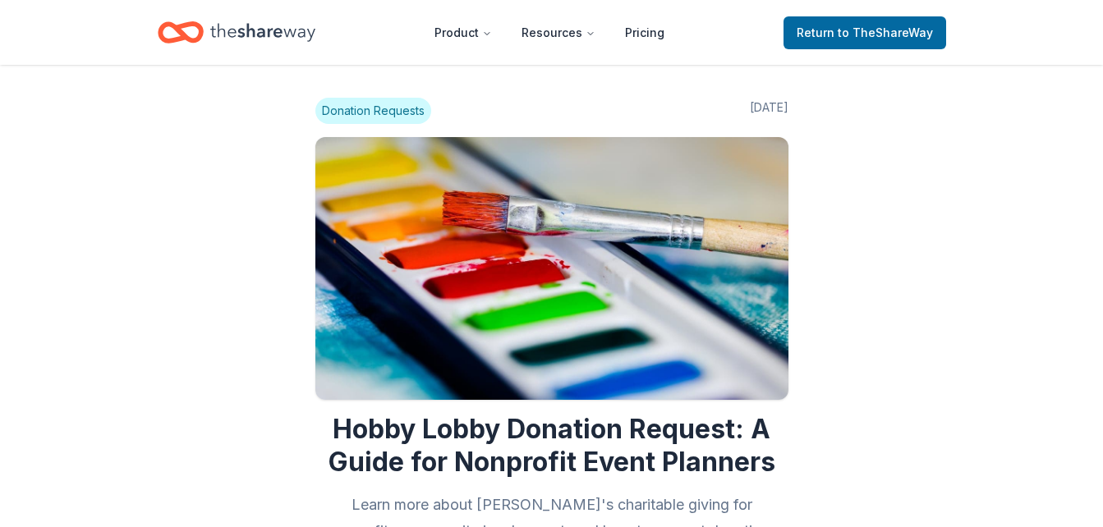
scroll to position [1864, 0]
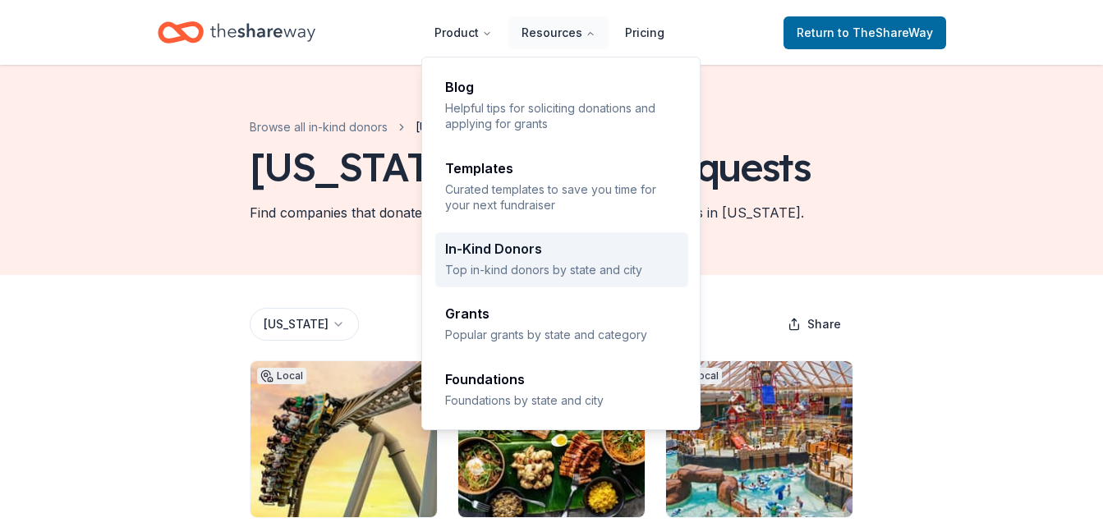
click at [563, 245] on div "In-Kind Donors" at bounding box center [561, 248] width 233 height 13
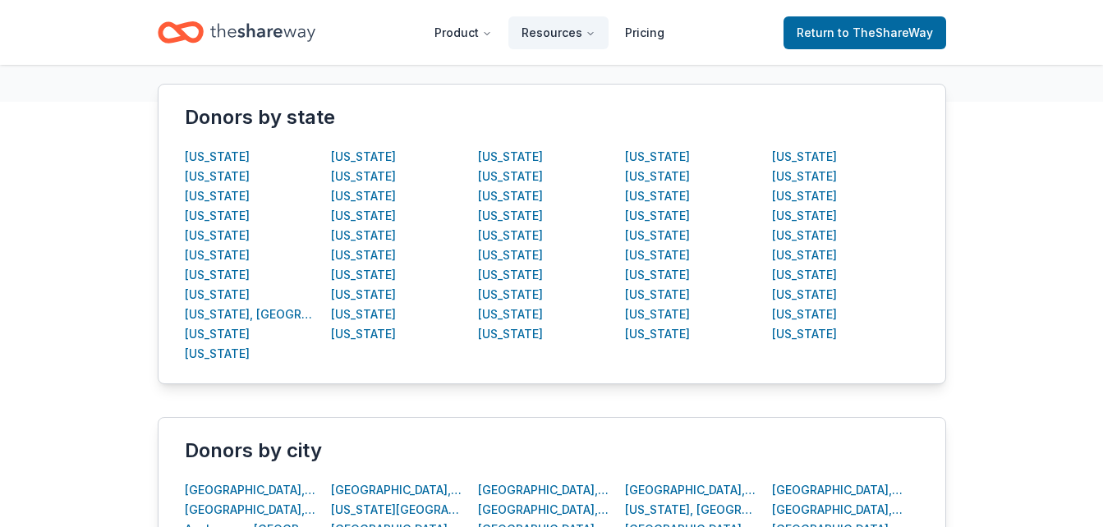
scroll to position [296, 0]
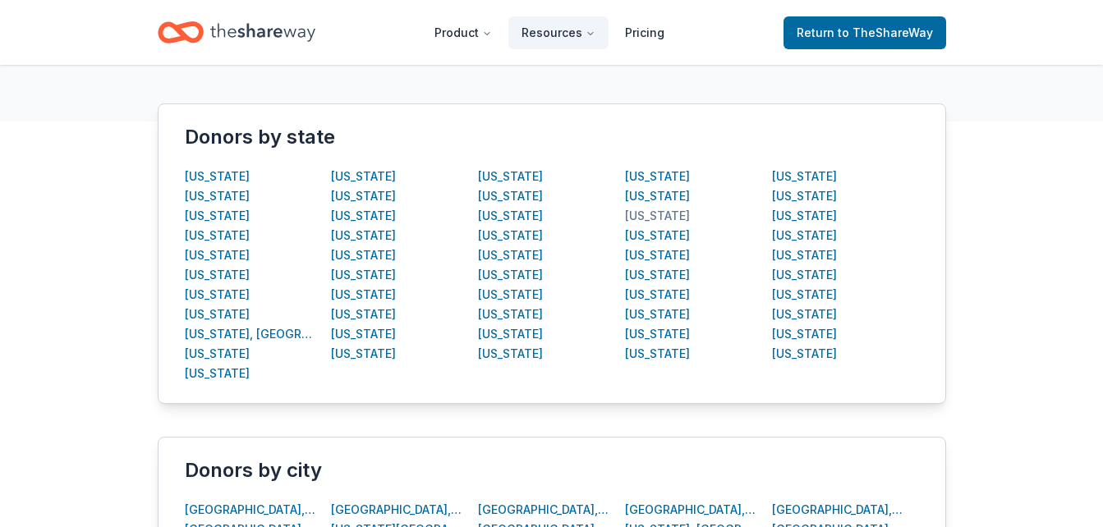
click at [653, 215] on div "[US_STATE]" at bounding box center [657, 216] width 65 height 20
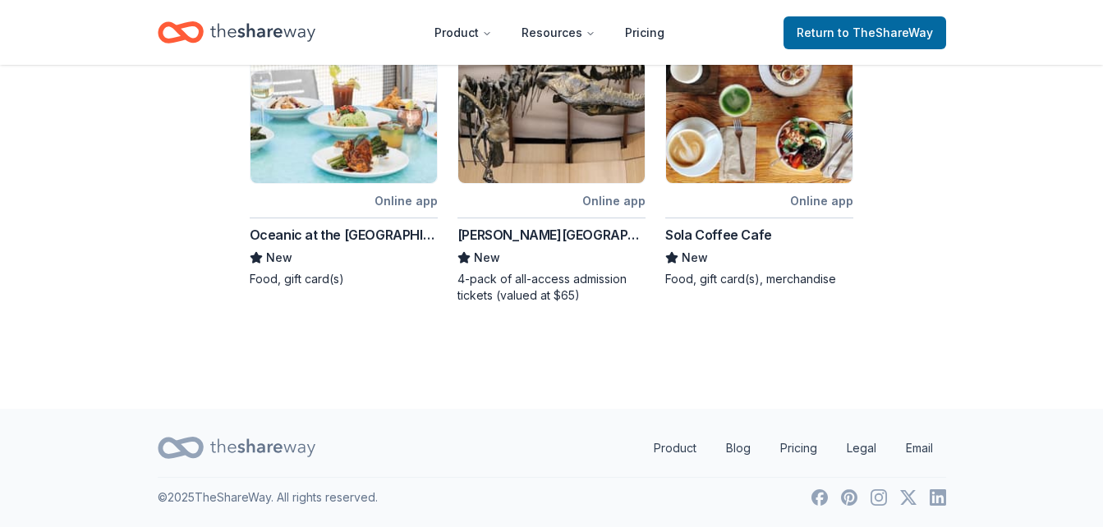
scroll to position [997, 0]
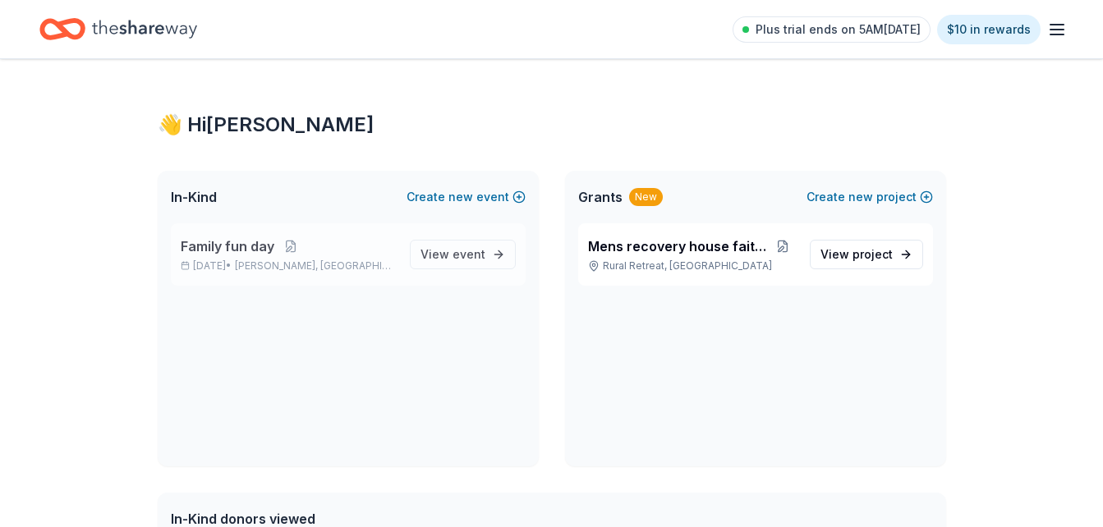
click at [266, 253] on span "Family fun day" at bounding box center [228, 246] width 94 height 20
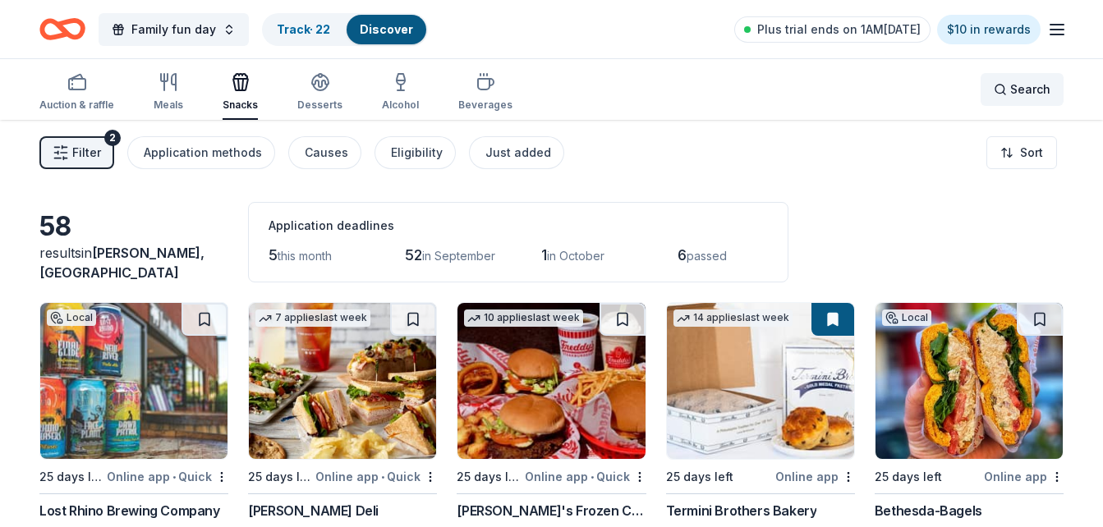
click at [1034, 83] on span "Search" at bounding box center [1030, 90] width 40 height 20
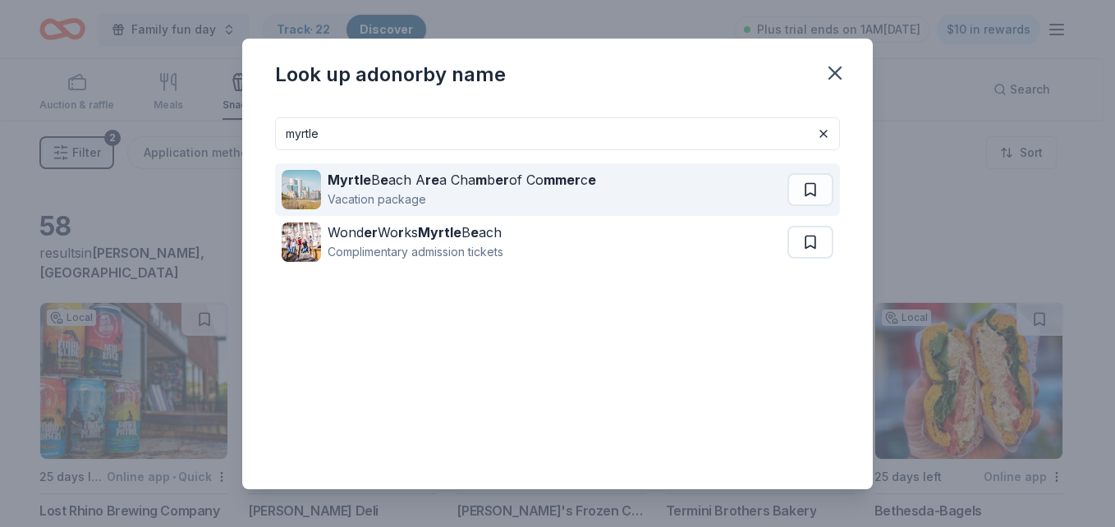
type input "myrtle"
click at [550, 186] on strong "mmer" at bounding box center [561, 180] width 37 height 16
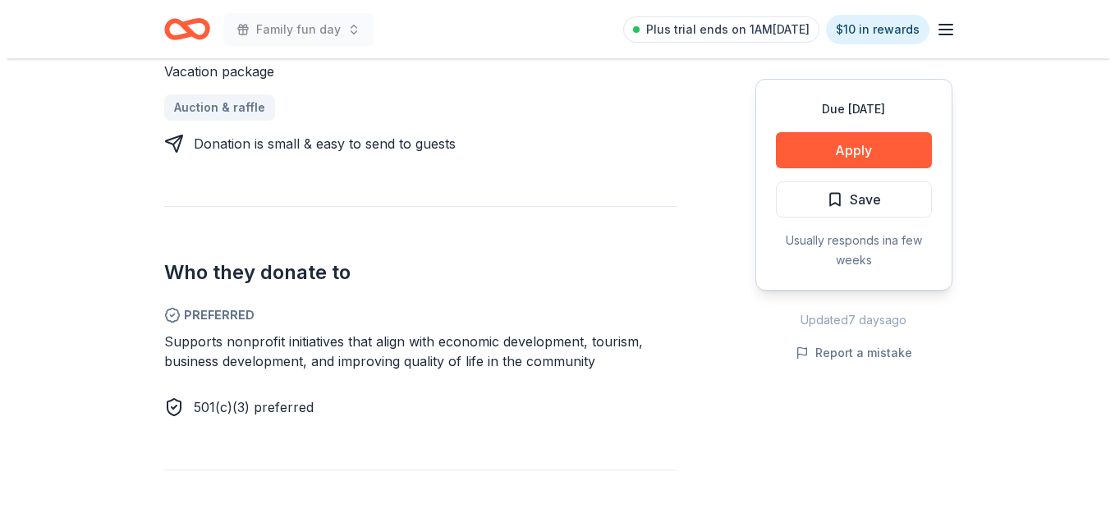
scroll to position [788, 0]
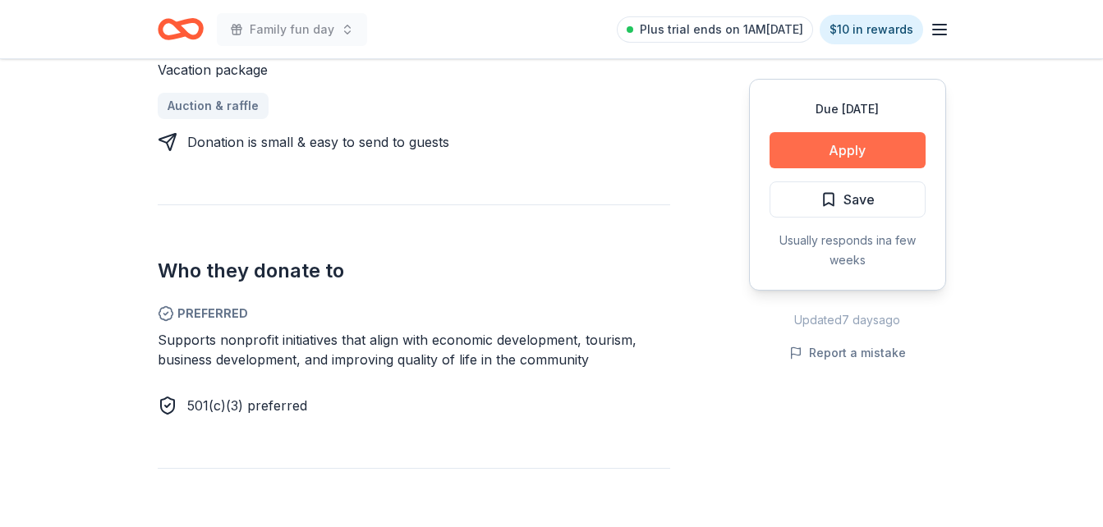
click at [897, 140] on button "Apply" at bounding box center [847, 150] width 156 height 36
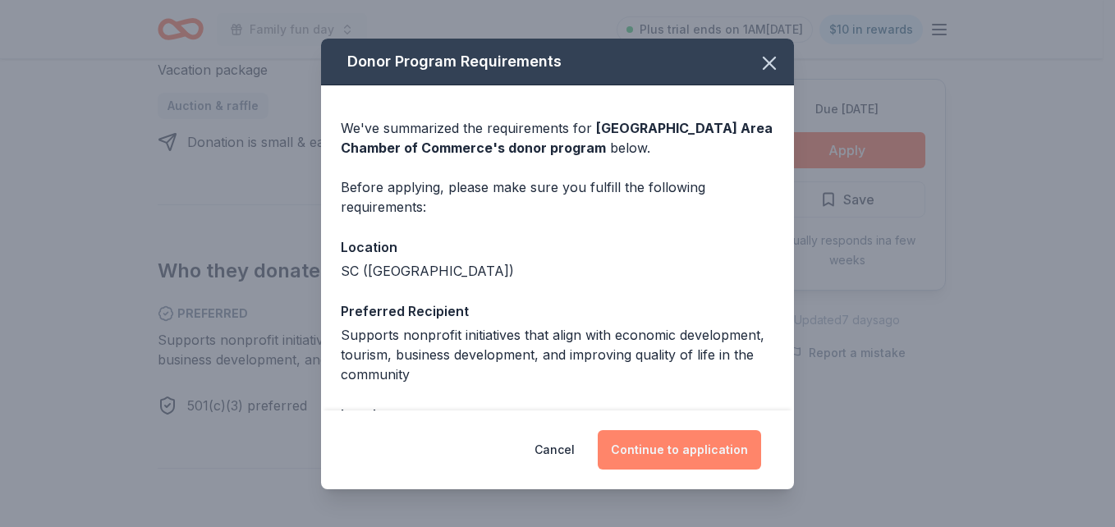
click at [677, 438] on button "Continue to application" at bounding box center [679, 449] width 163 height 39
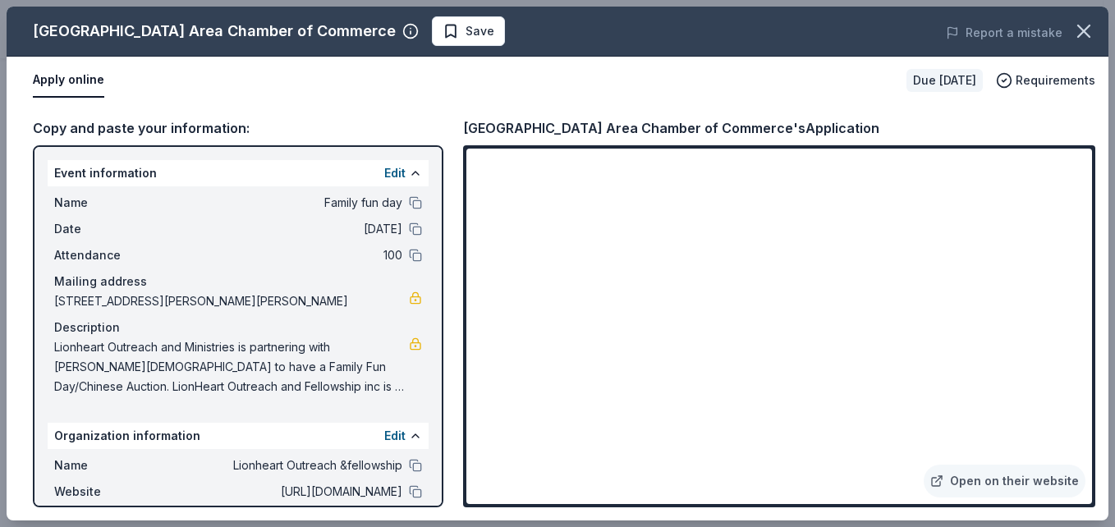
click at [95, 168] on div "Event information Edit" at bounding box center [238, 173] width 381 height 26
drag, startPoint x: 65, startPoint y: 168, endPoint x: 48, endPoint y: 239, distance: 72.5
click at [178, 213] on div "Name Family fun day Date 10/11/25 Attendance 100 Mailing address 133 Jori Lane,…" at bounding box center [238, 294] width 381 height 217
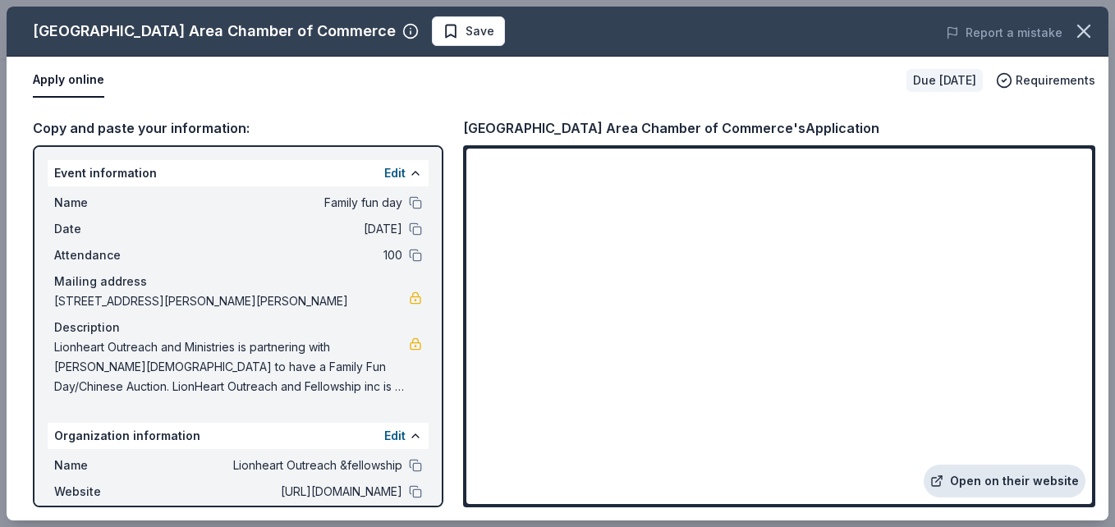
click at [978, 486] on link "Open on their website" at bounding box center [1005, 481] width 162 height 33
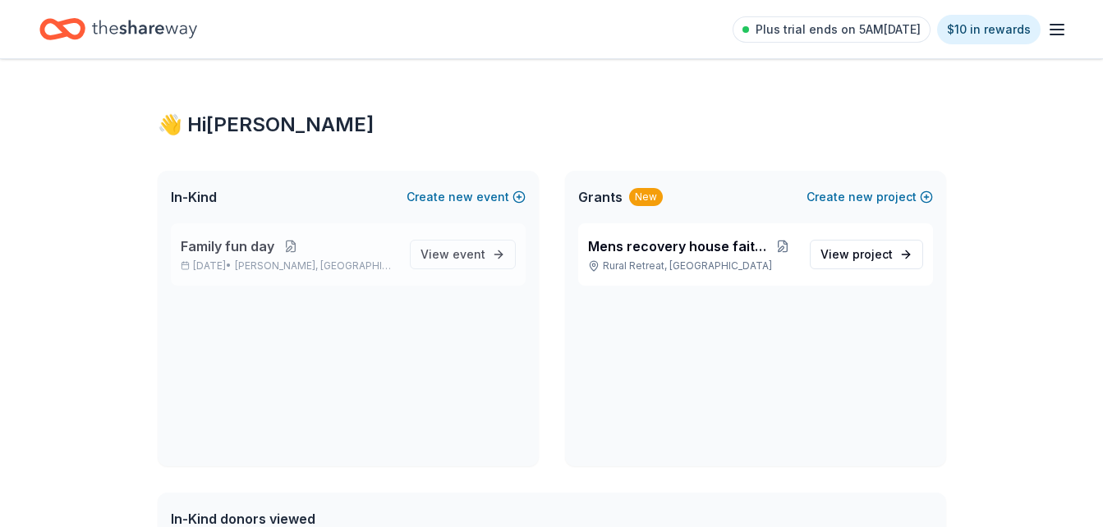
click at [287, 249] on button at bounding box center [290, 246] width 33 height 13
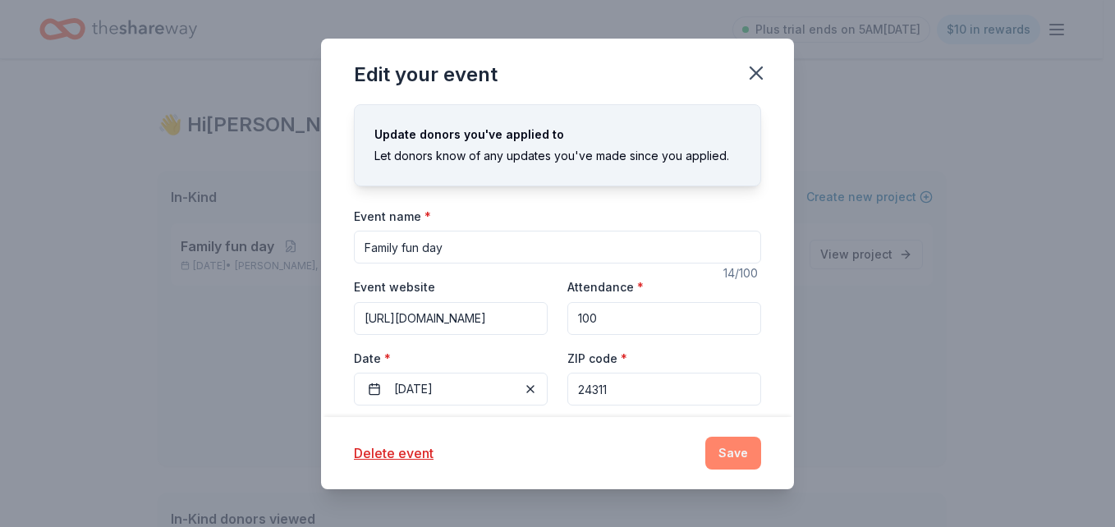
click at [713, 452] on button "Save" at bounding box center [733, 453] width 56 height 33
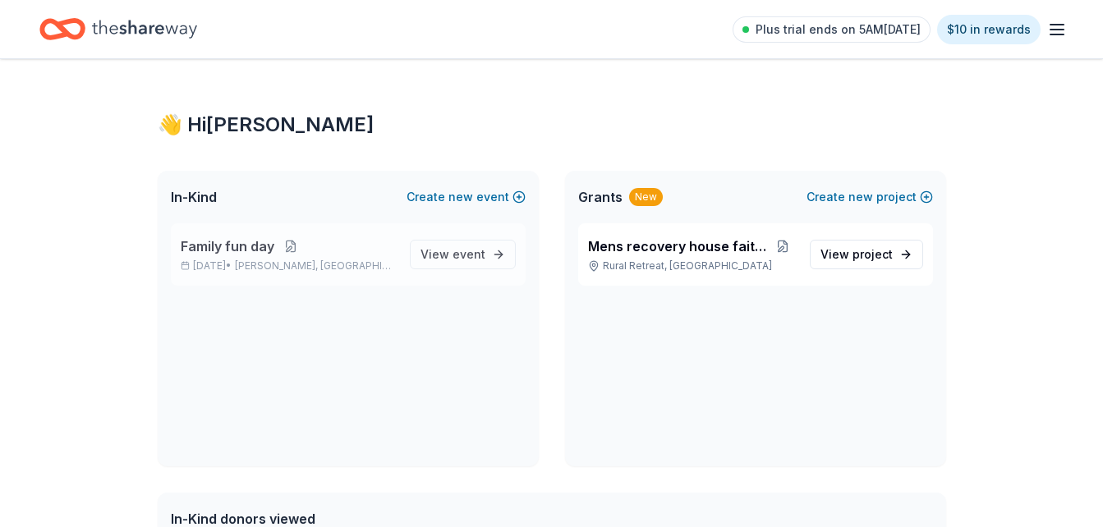
click at [274, 246] on button at bounding box center [290, 246] width 33 height 13
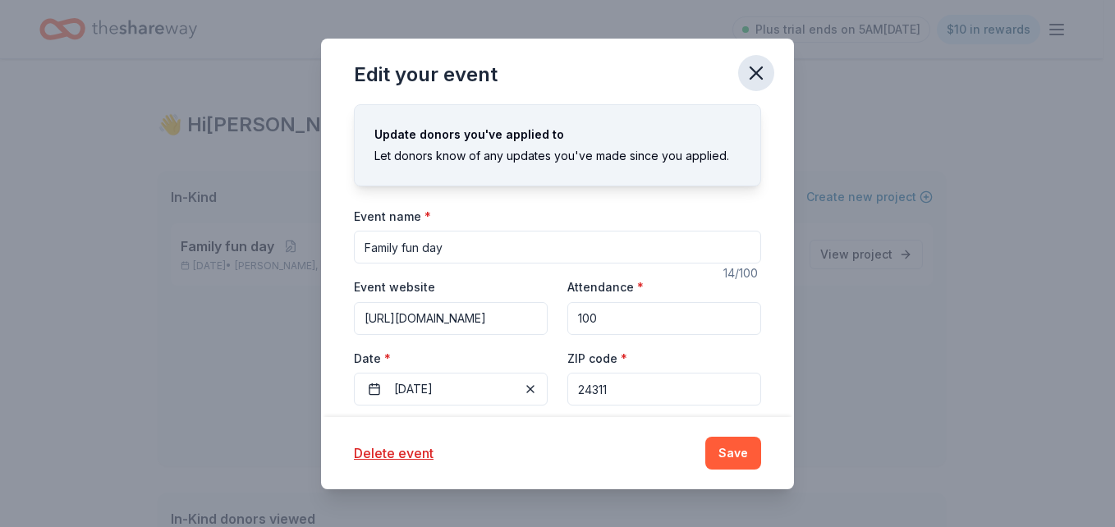
click at [769, 70] on button "button" at bounding box center [756, 73] width 36 height 36
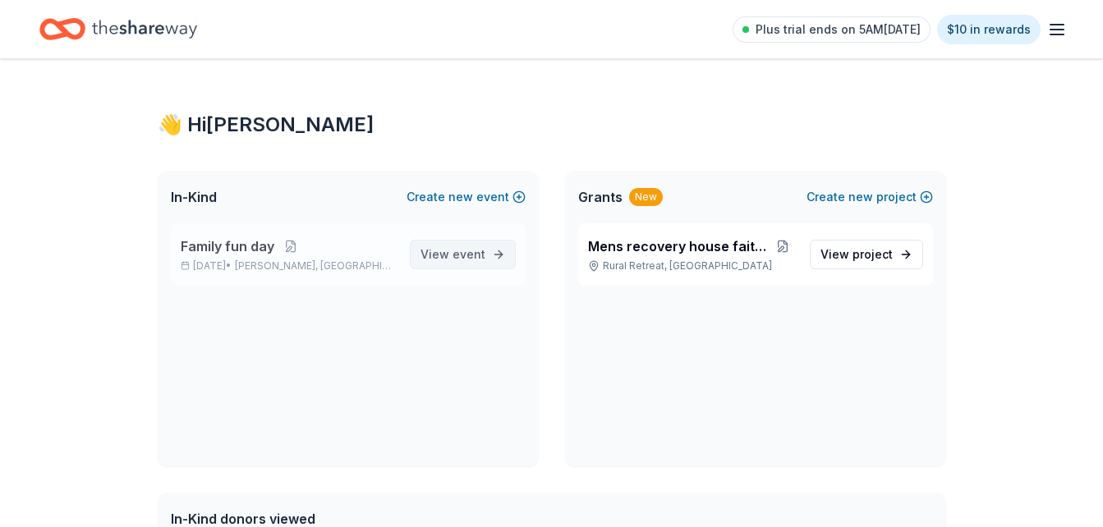
click at [449, 252] on span "View event" at bounding box center [452, 255] width 65 height 20
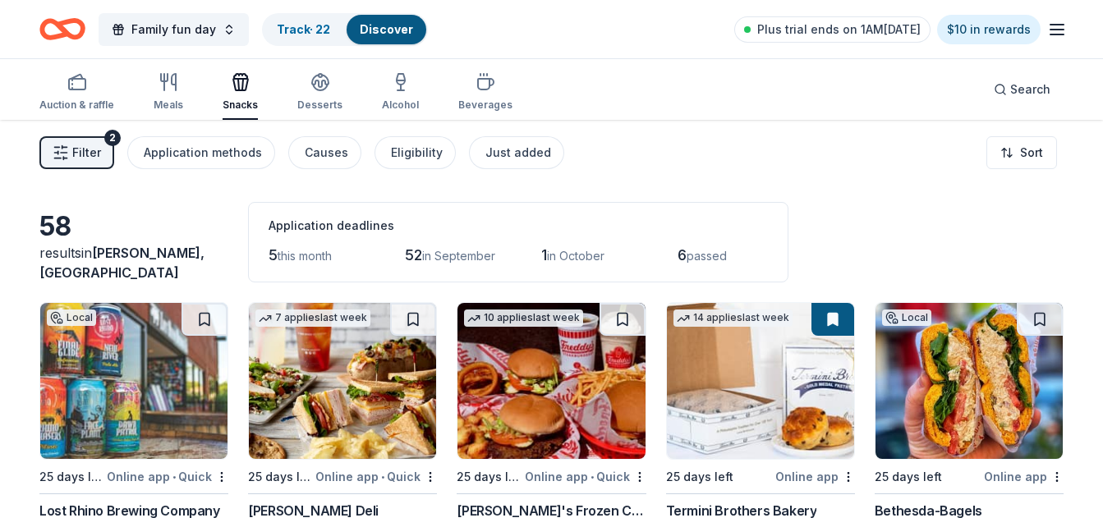
click at [88, 155] on span "Filter" at bounding box center [86, 153] width 29 height 20
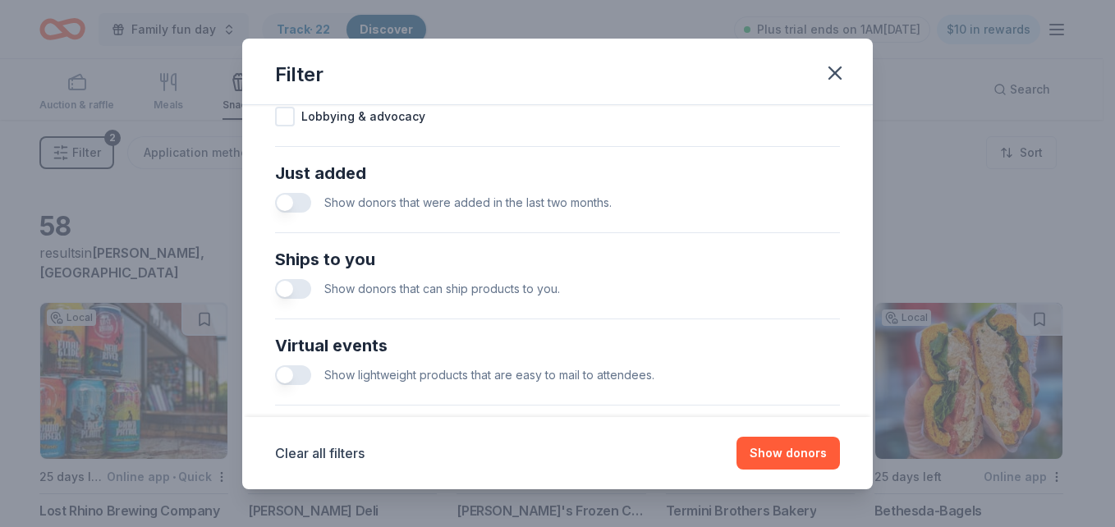
scroll to position [690, 0]
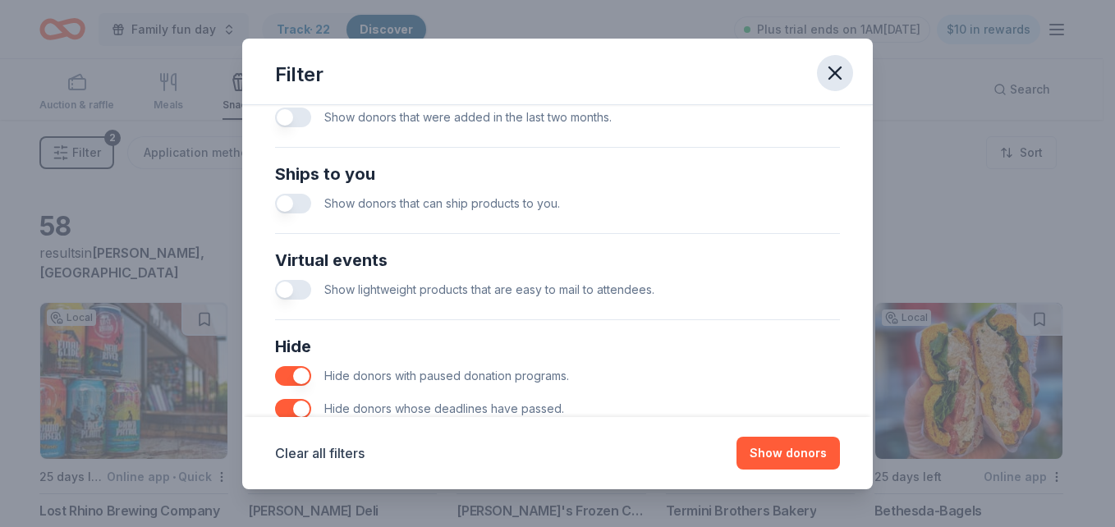
click at [841, 58] on button "button" at bounding box center [835, 73] width 36 height 36
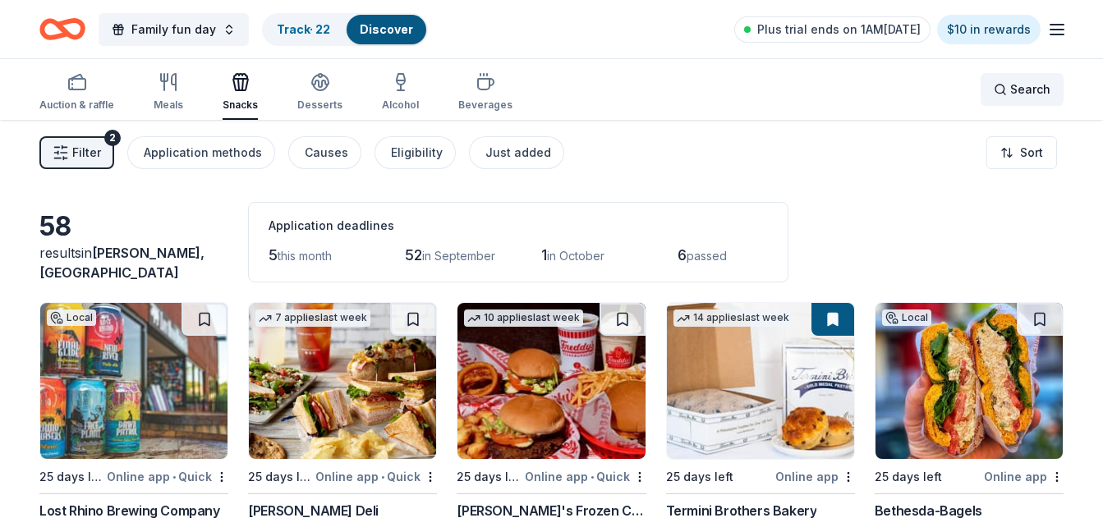
click at [1029, 81] on span "Search" at bounding box center [1030, 90] width 40 height 20
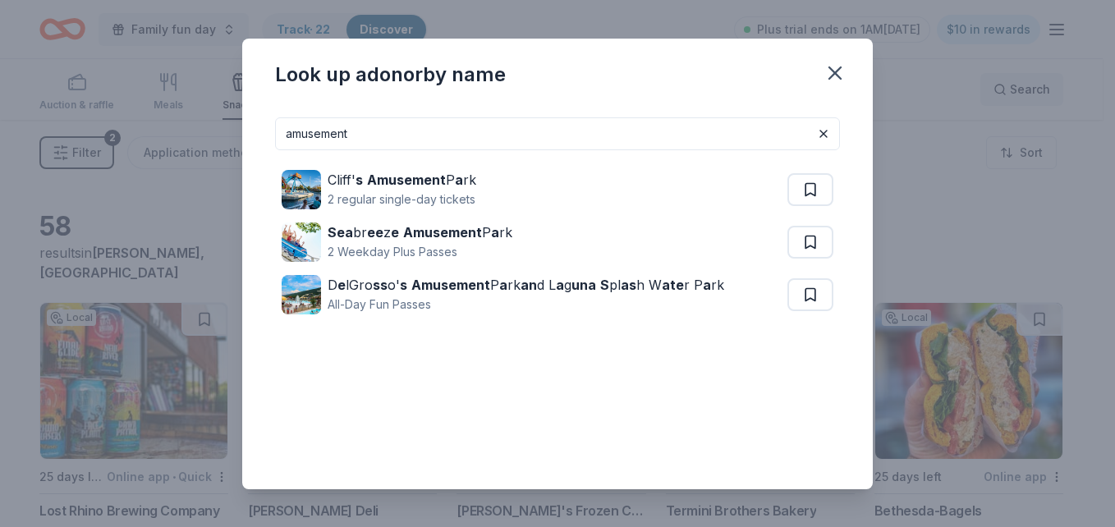
type input "amusement"
click at [1029, 81] on div "Look up a donor by name amusement Cliff' s Amusement P a rk 2 regular single-da…" at bounding box center [557, 263] width 1115 height 527
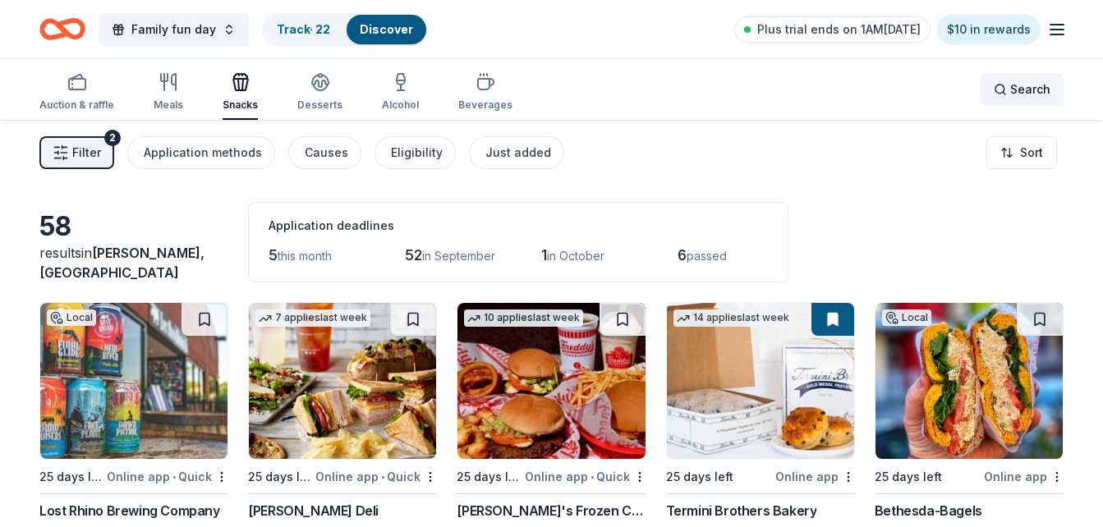
click at [1025, 94] on span "Search" at bounding box center [1030, 90] width 40 height 20
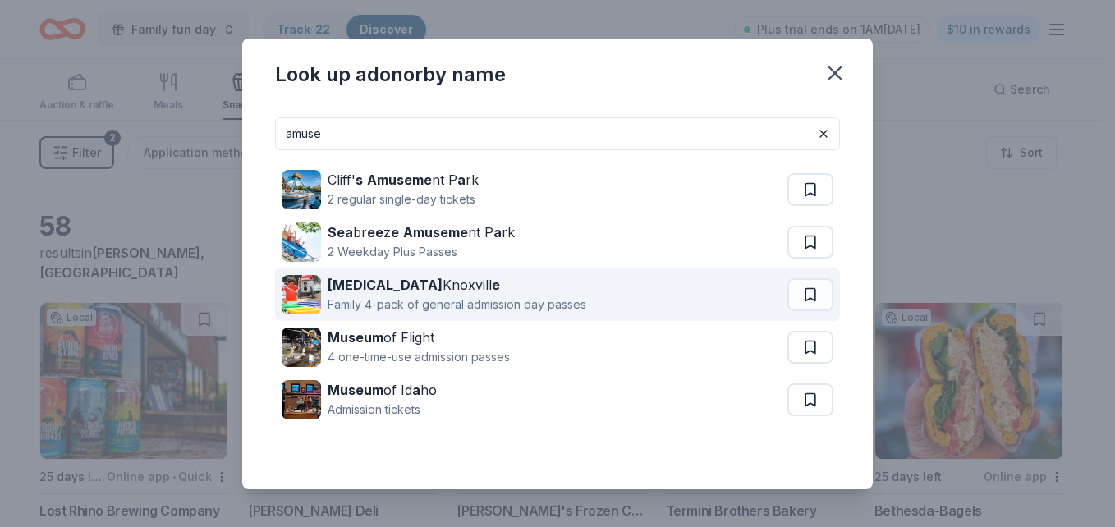
type input "amuse"
click at [340, 288] on strong "Muse" at bounding box center [385, 285] width 115 height 16
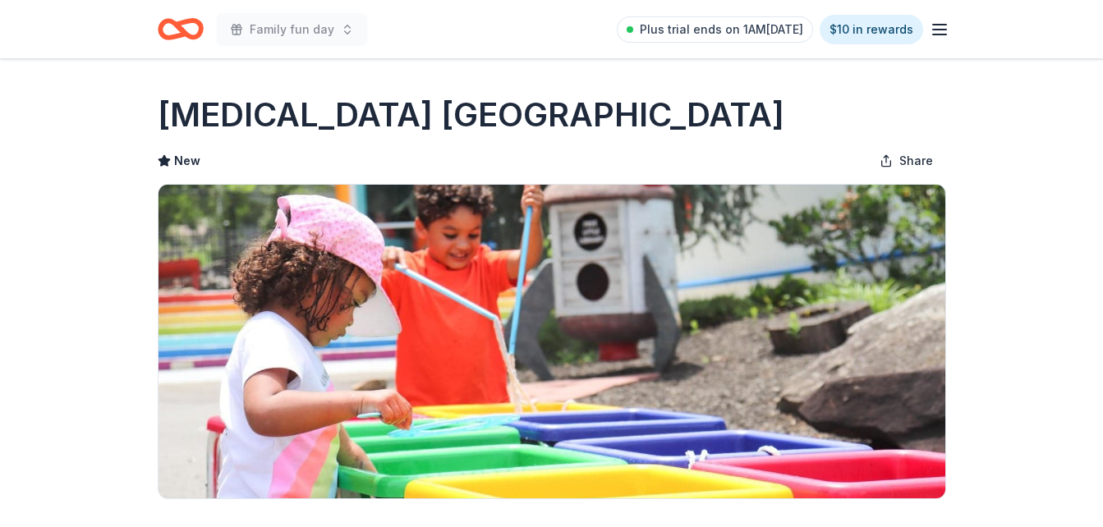
click at [337, 52] on div "Family fun day Plus trial ends on 1AM[DATE] $10 in rewards" at bounding box center [551, 29] width 841 height 58
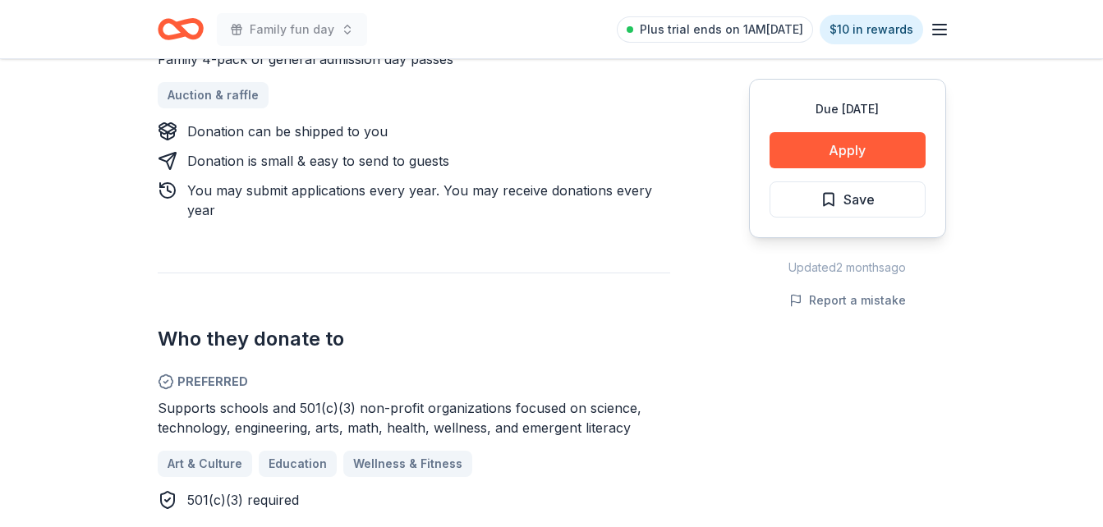
scroll to position [755, 0]
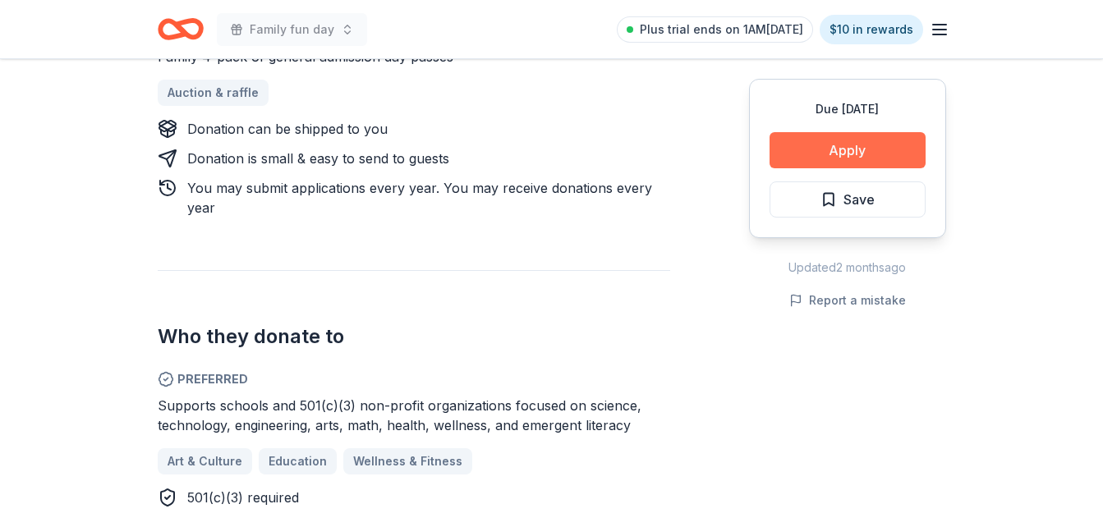
click at [842, 145] on button "Apply" at bounding box center [847, 150] width 156 height 36
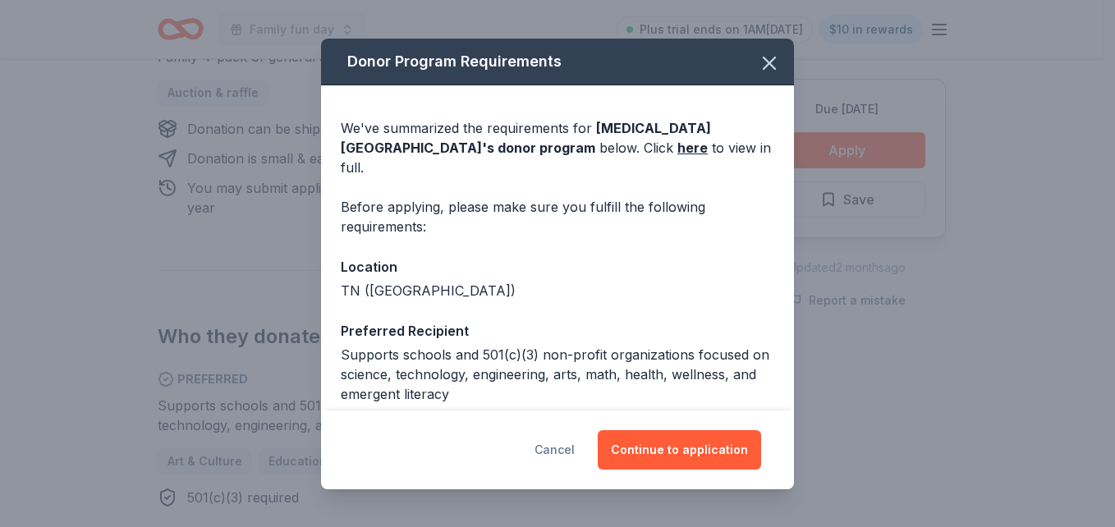
click at [566, 440] on button "Cancel" at bounding box center [554, 449] width 40 height 39
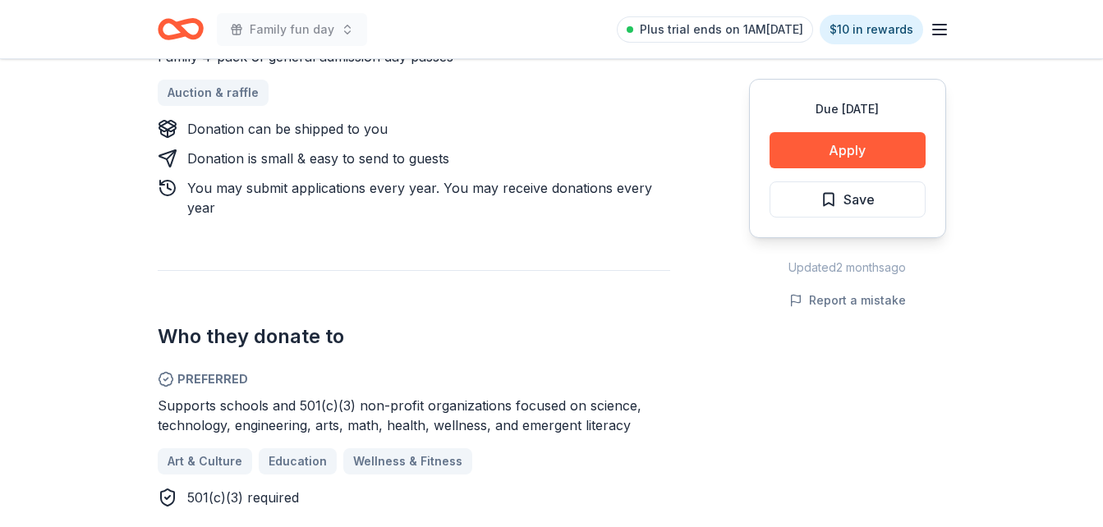
click at [1091, 80] on div "Due in 27 days Share Muse Knoxville New Share Donating in TN (Knoxville) Muse K…" at bounding box center [551, 464] width 1103 height 2321
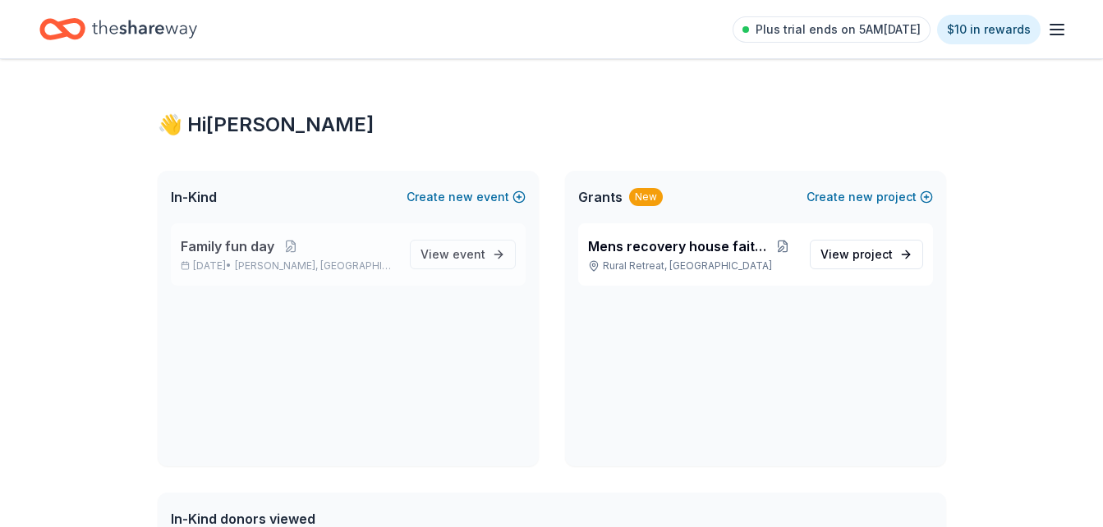
click at [282, 255] on p "Family fun day" at bounding box center [289, 246] width 216 height 20
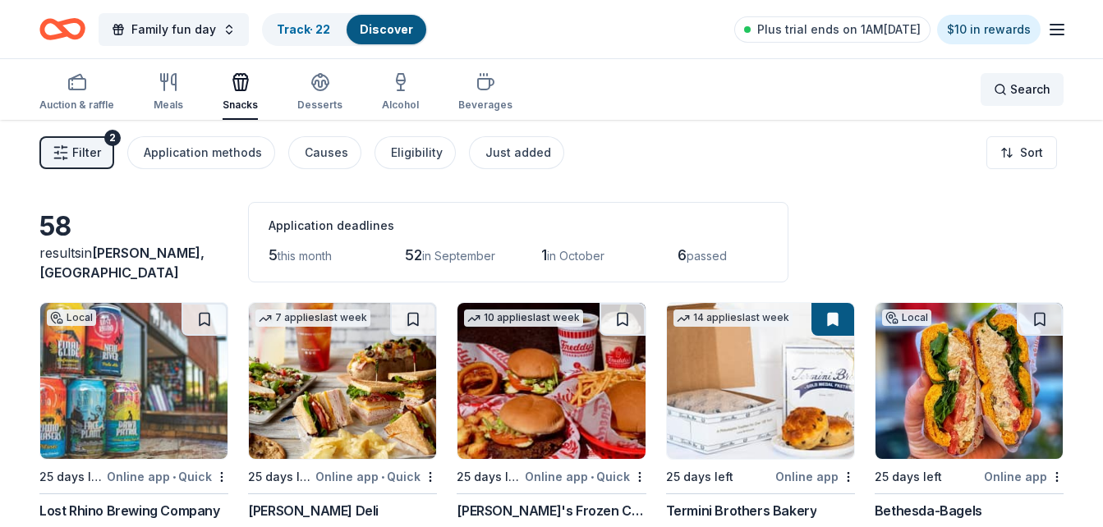
click at [1020, 82] on span "Search" at bounding box center [1030, 90] width 40 height 20
